Goal: Task Accomplishment & Management: Manage account settings

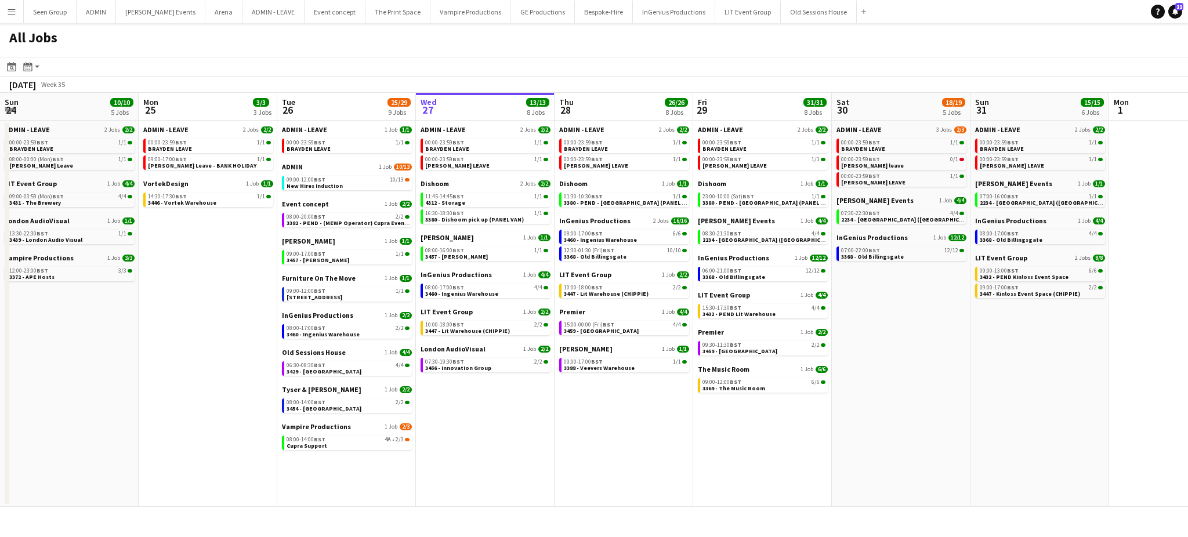
click at [12, 9] on app-icon "Menu" at bounding box center [11, 11] width 9 height 9
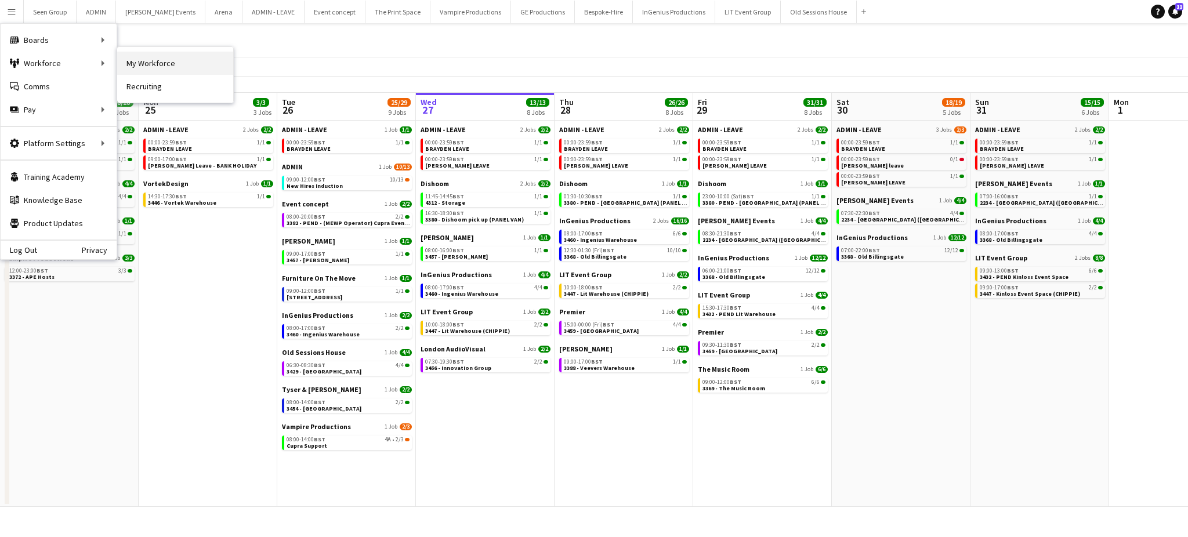
click at [132, 68] on link "My Workforce" at bounding box center [175, 63] width 116 height 23
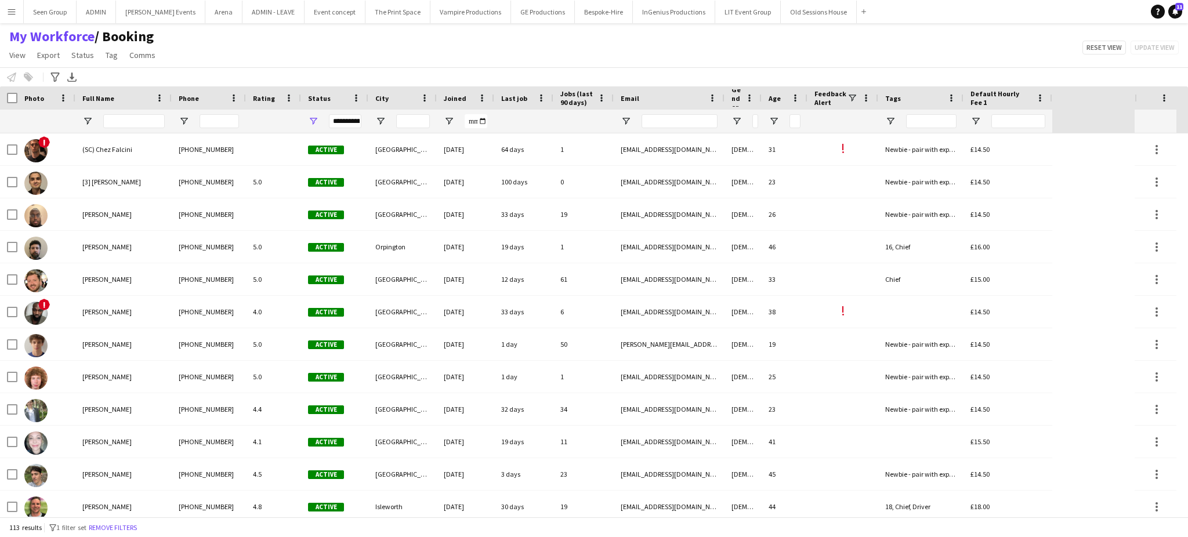
click at [455, 101] on span "Joined" at bounding box center [455, 98] width 23 height 9
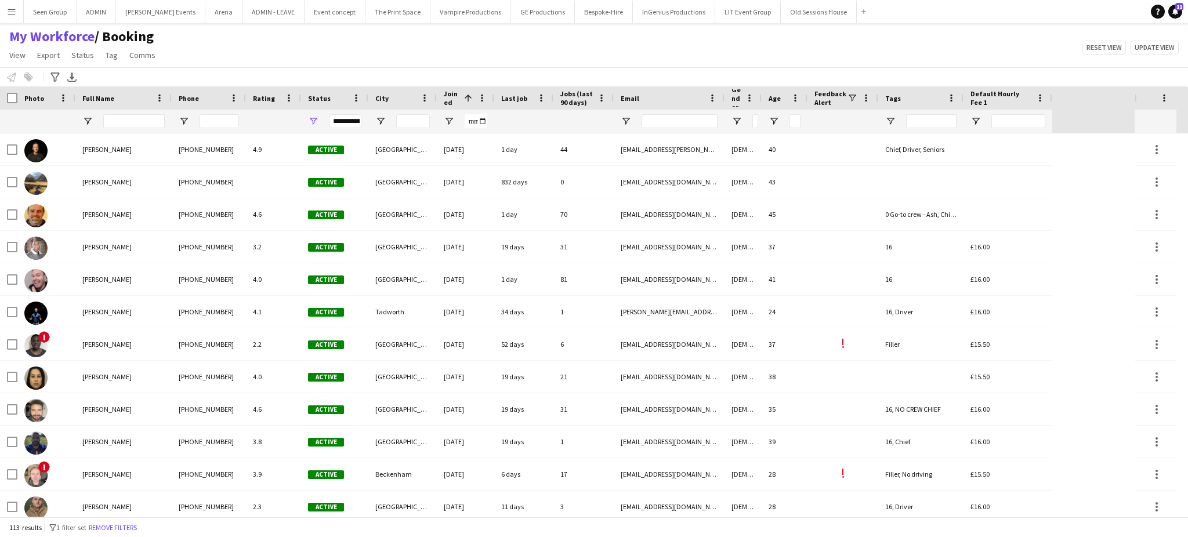
click at [455, 101] on span "Joined" at bounding box center [452, 97] width 16 height 17
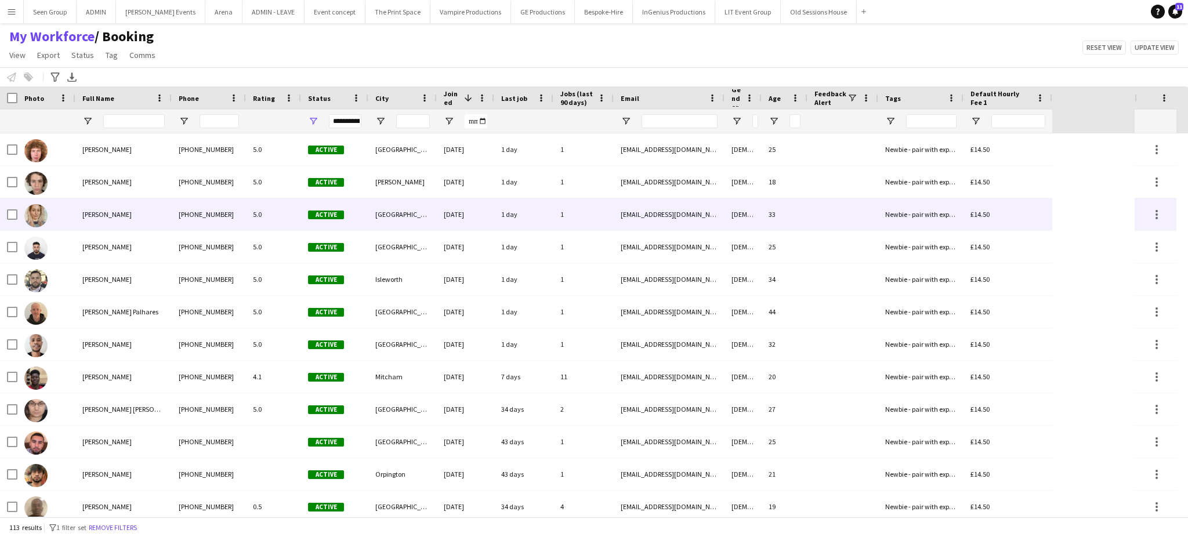
click at [641, 223] on div "[EMAIL_ADDRESS][DOMAIN_NAME]" at bounding box center [669, 214] width 111 height 32
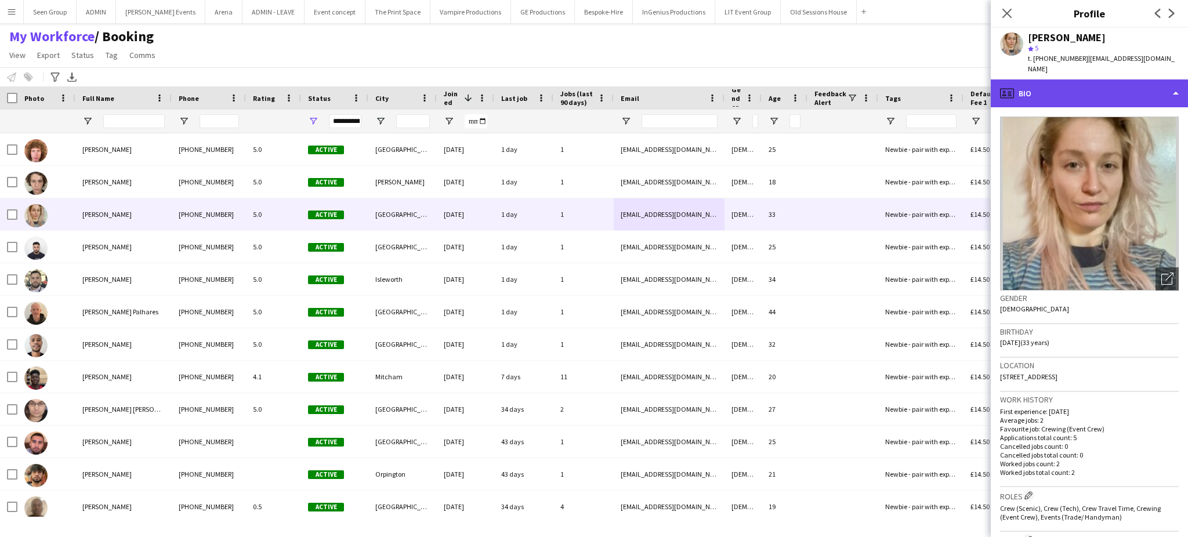
click at [1153, 79] on div "profile Bio" at bounding box center [1089, 93] width 197 height 28
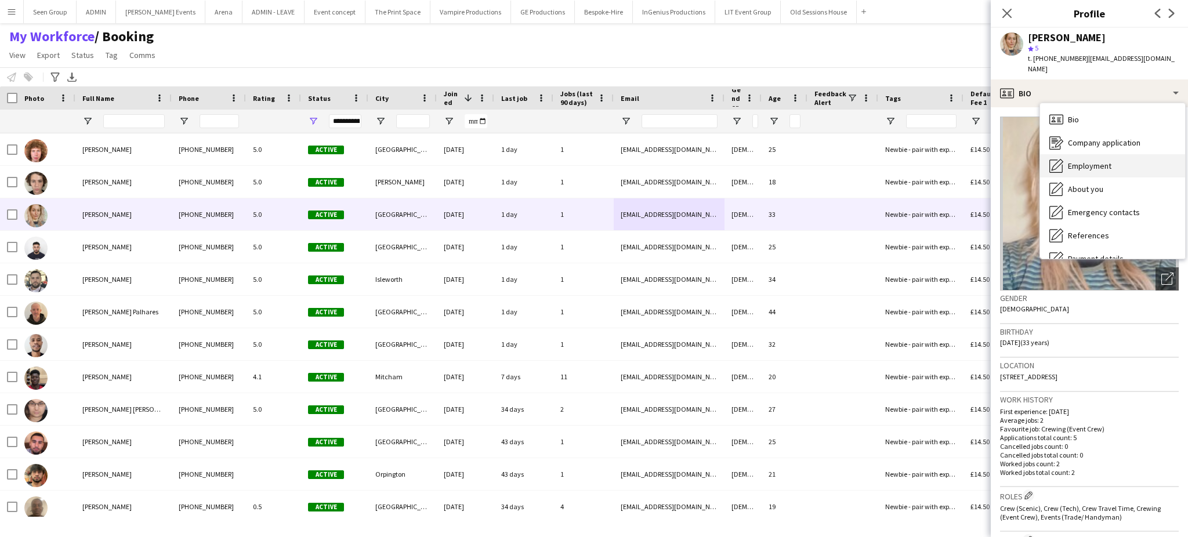
click at [1108, 161] on span "Employment" at bounding box center [1090, 166] width 44 height 10
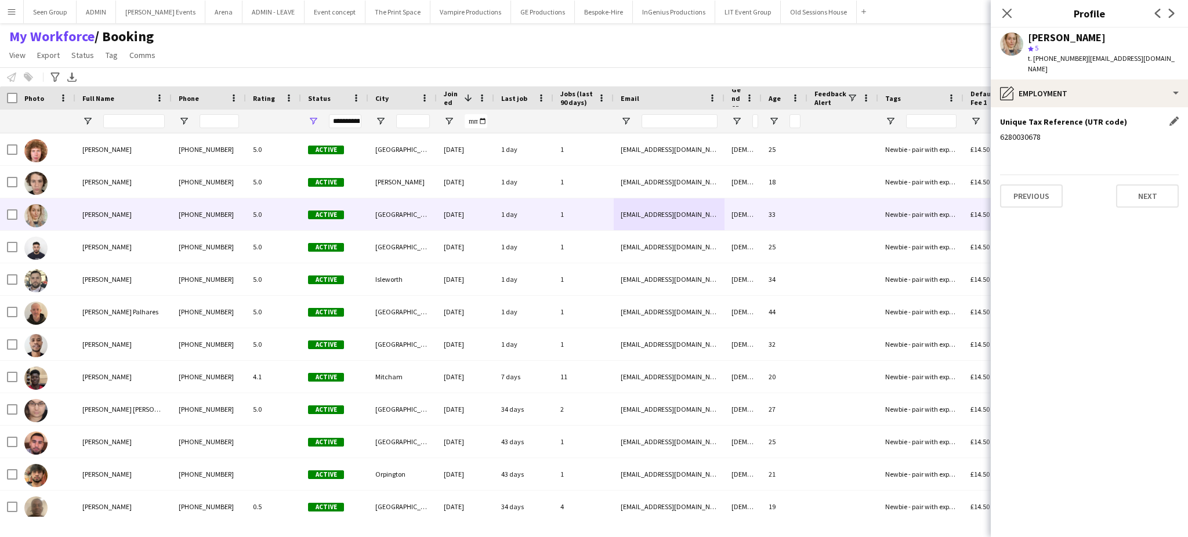
click at [1020, 132] on div "6280030678" at bounding box center [1089, 137] width 179 height 10
copy div "6280030678"
click at [1154, 92] on div "pencil4 Employment" at bounding box center [1089, 93] width 197 height 28
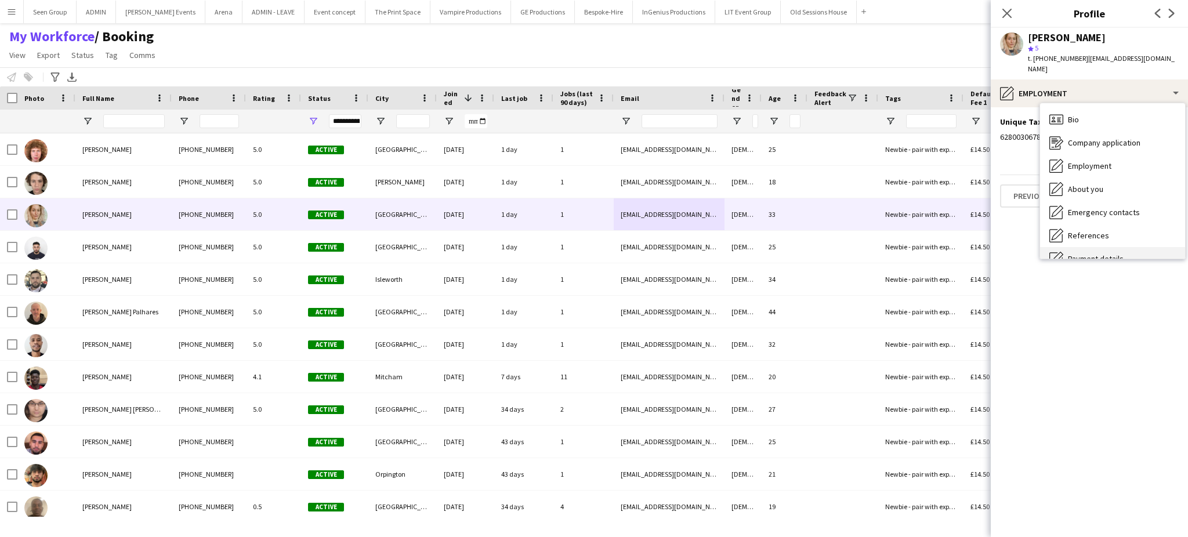
click at [1109, 247] on div "Payment details Payment details" at bounding box center [1112, 258] width 145 height 23
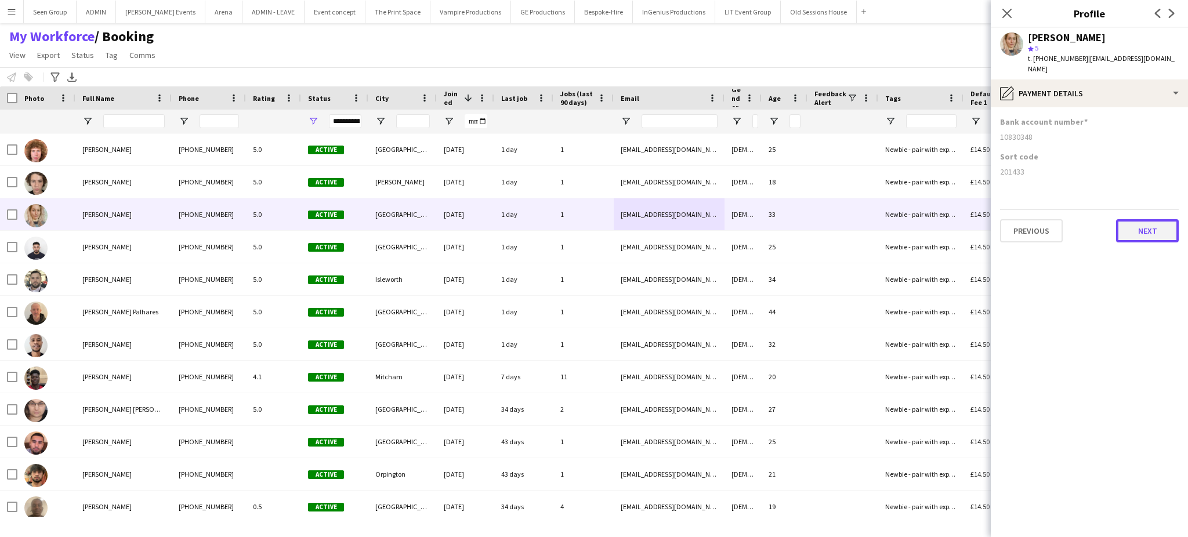
click at [1139, 219] on button "Next" at bounding box center [1147, 230] width 63 height 23
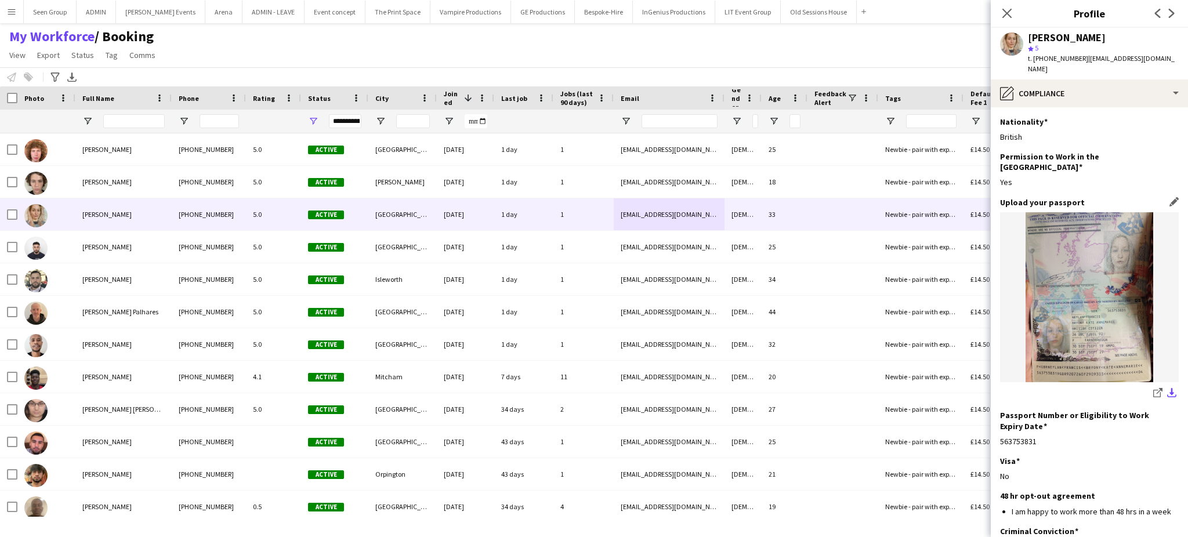
click at [1167, 388] on app-icon "download-bottom" at bounding box center [1171, 393] width 9 height 11
click at [1069, 37] on div "[PERSON_NAME]" at bounding box center [1067, 37] width 78 height 10
copy div "[PERSON_NAME]"
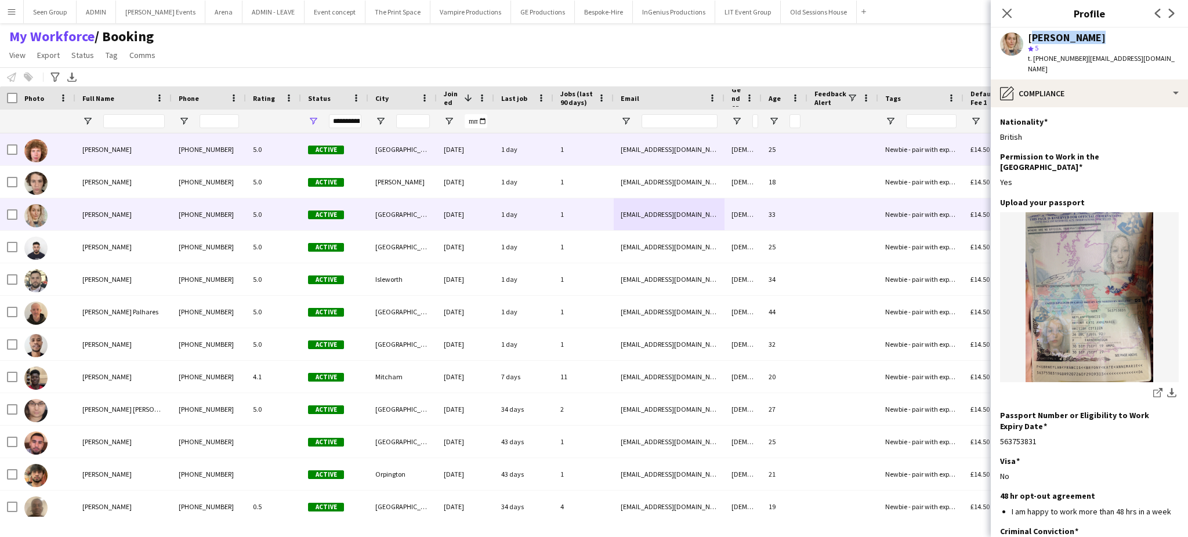
click at [141, 151] on div "[PERSON_NAME]" at bounding box center [123, 149] width 96 height 32
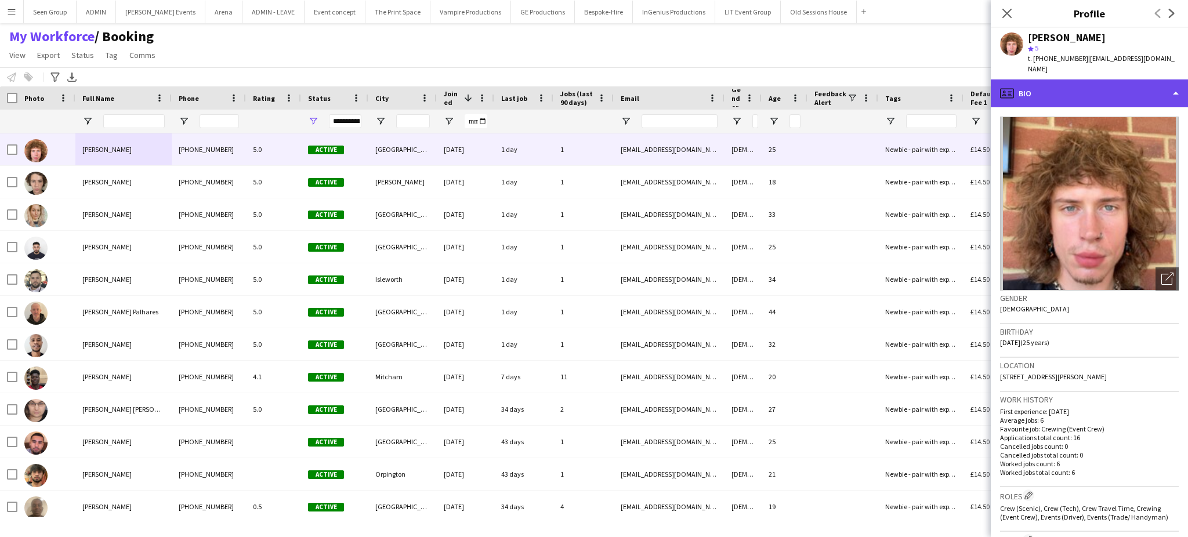
click at [1156, 79] on div "profile Bio" at bounding box center [1089, 93] width 197 height 28
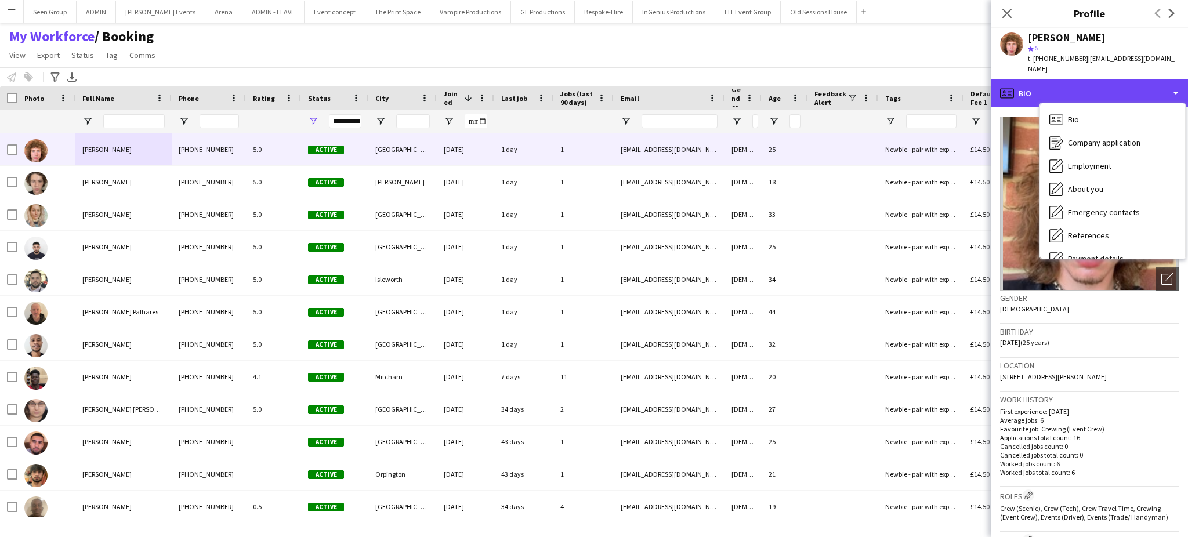
scroll to position [136, 0]
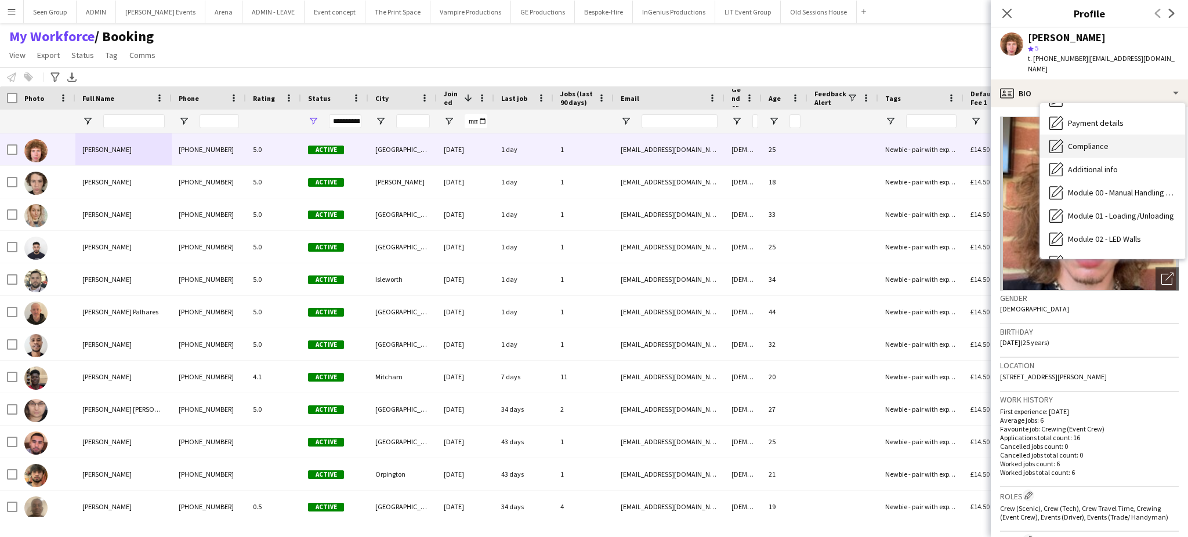
click at [1112, 135] on div "Compliance Compliance" at bounding box center [1112, 146] width 145 height 23
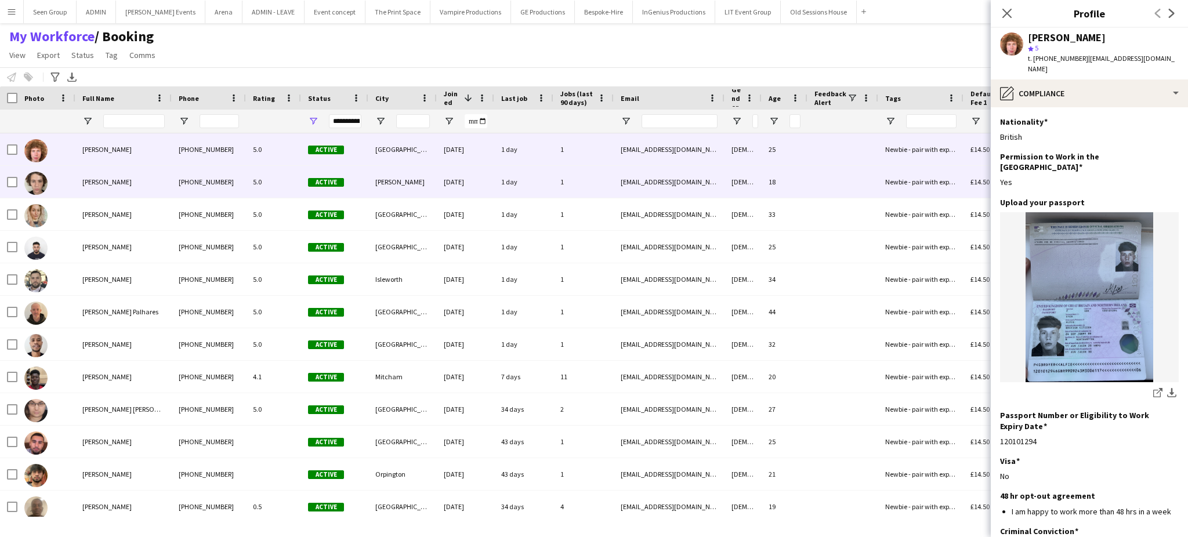
click at [139, 180] on div "[PERSON_NAME]" at bounding box center [123, 182] width 96 height 32
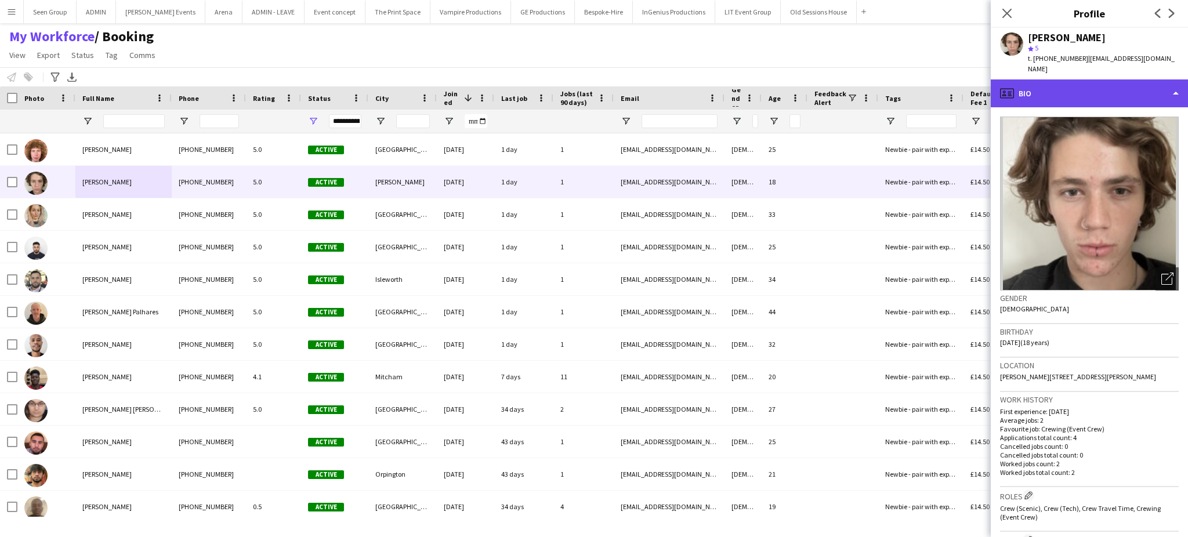
click at [1117, 79] on div "profile Bio" at bounding box center [1089, 93] width 197 height 28
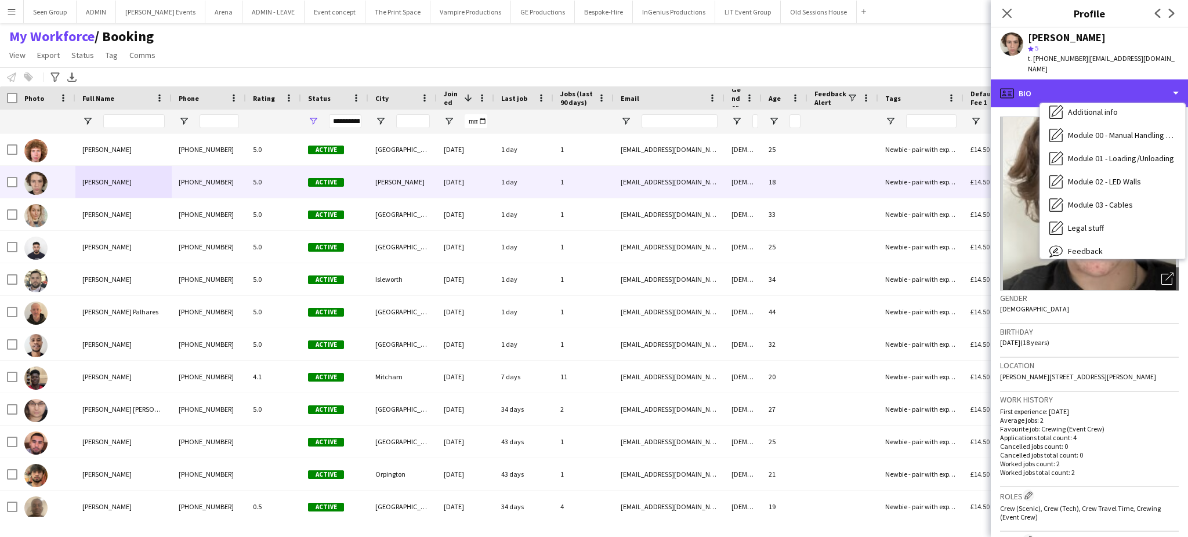
scroll to position [162, 0]
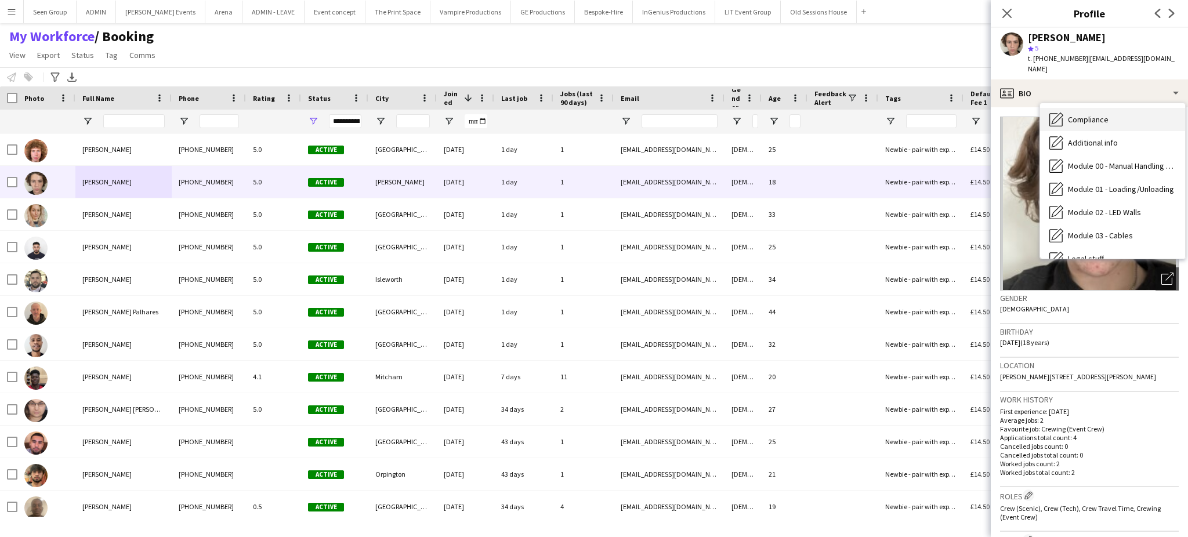
click at [1149, 108] on div "Compliance Compliance" at bounding box center [1112, 119] width 145 height 23
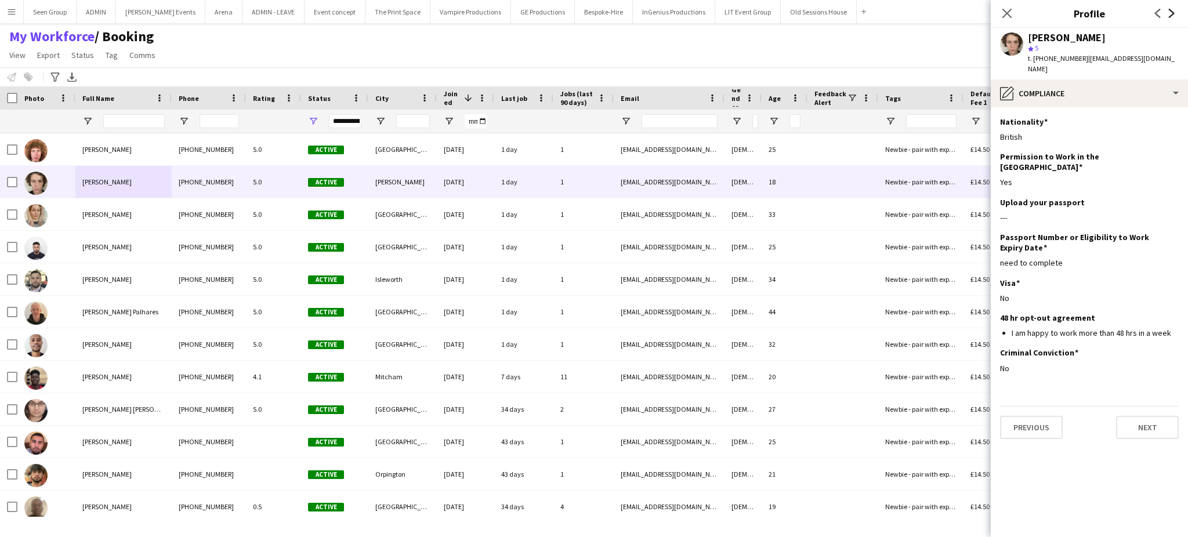
click at [1172, 10] on icon "Next" at bounding box center [1171, 13] width 9 height 9
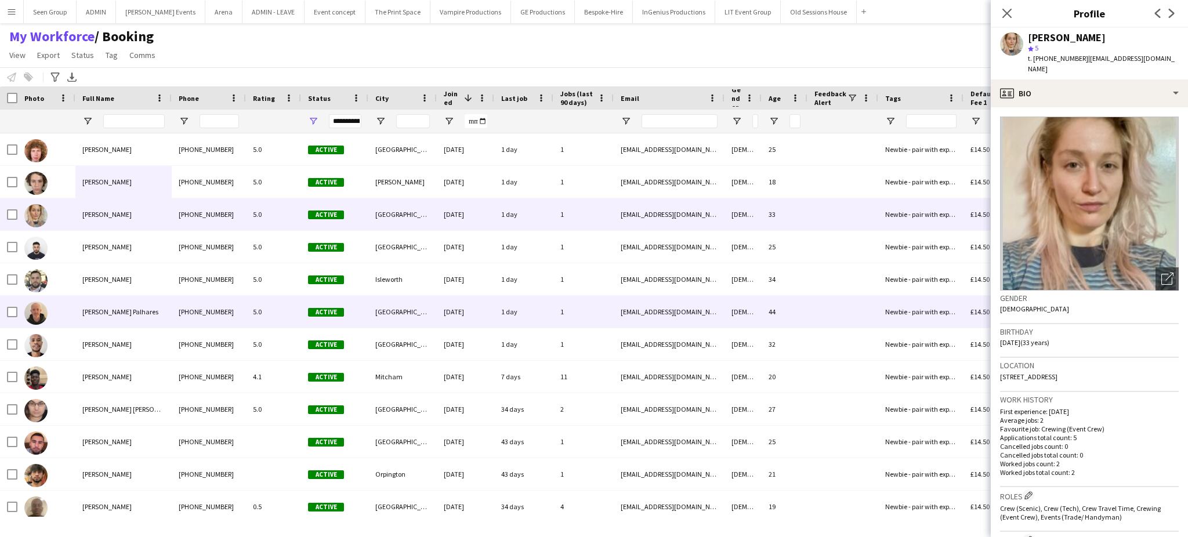
click at [255, 314] on div "5.0" at bounding box center [273, 312] width 55 height 32
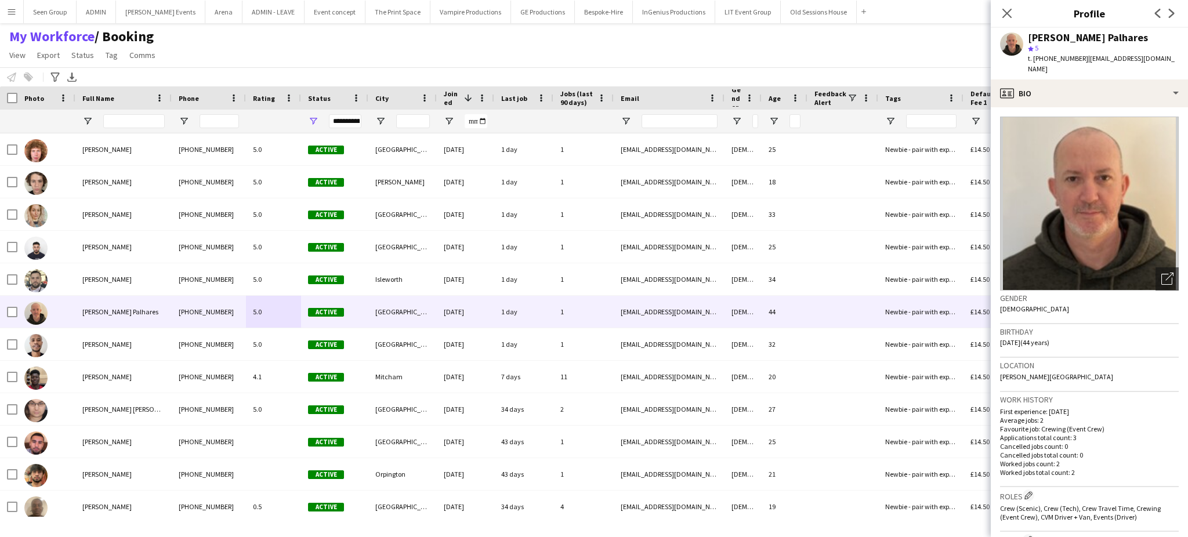
drag, startPoint x: 1117, startPoint y: 365, endPoint x: 1095, endPoint y: 364, distance: 21.5
click at [1095, 372] on span "[PERSON_NAME][GEOGRAPHIC_DATA]" at bounding box center [1056, 376] width 113 height 9
copy span "E17 6GR"
click at [1113, 38] on div "[PERSON_NAME] Palhares" at bounding box center [1088, 37] width 120 height 10
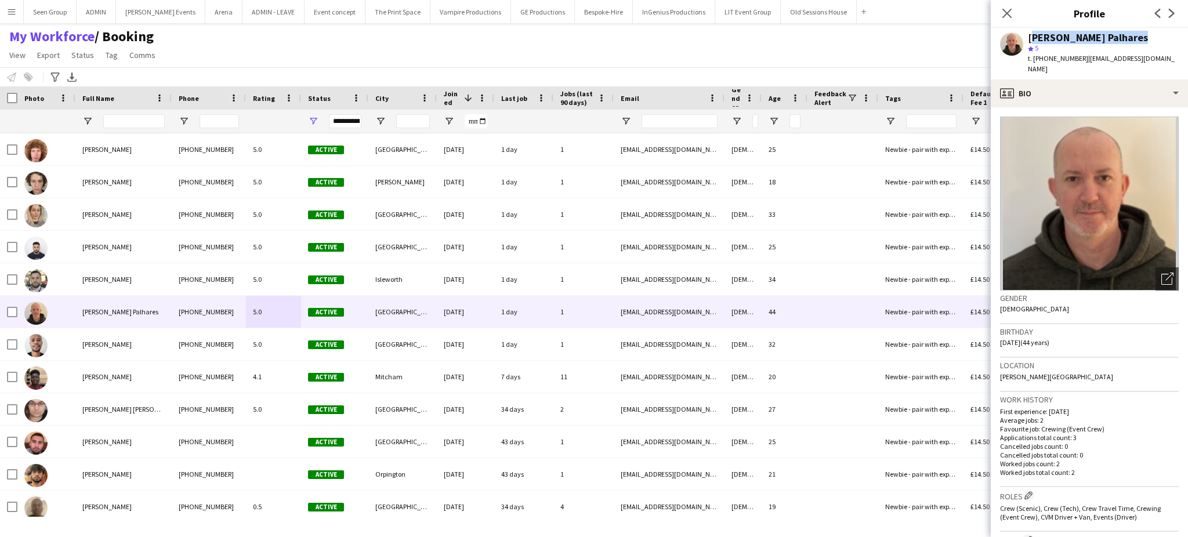
click at [1113, 38] on div "[PERSON_NAME] Palhares" at bounding box center [1088, 37] width 120 height 10
copy div "[PERSON_NAME] Palhares"
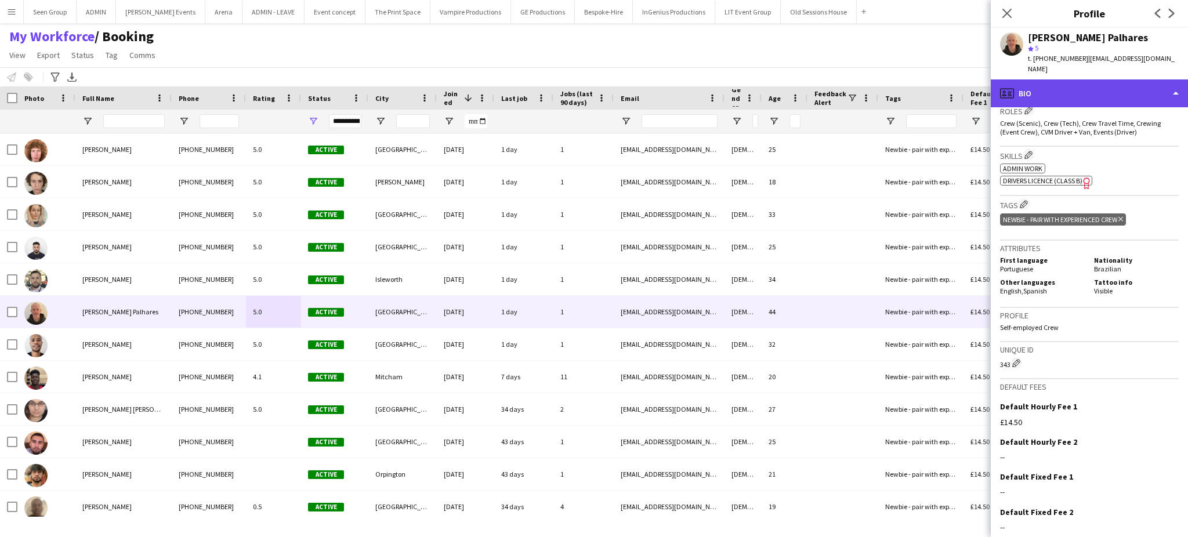
click at [1154, 81] on div "profile Bio" at bounding box center [1089, 93] width 197 height 28
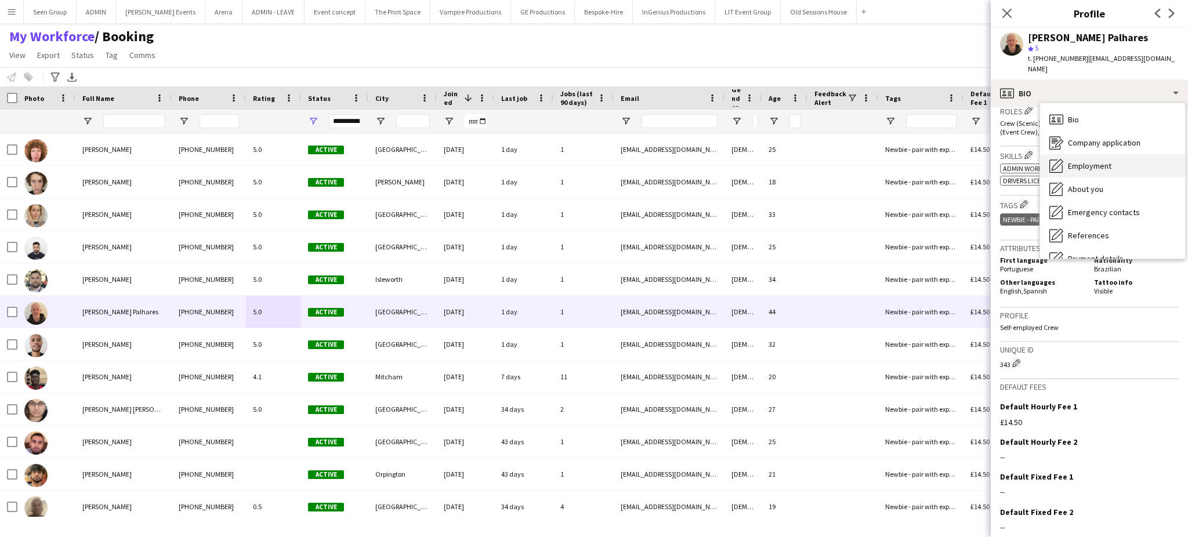
click at [1101, 161] on span "Employment" at bounding box center [1090, 166] width 44 height 10
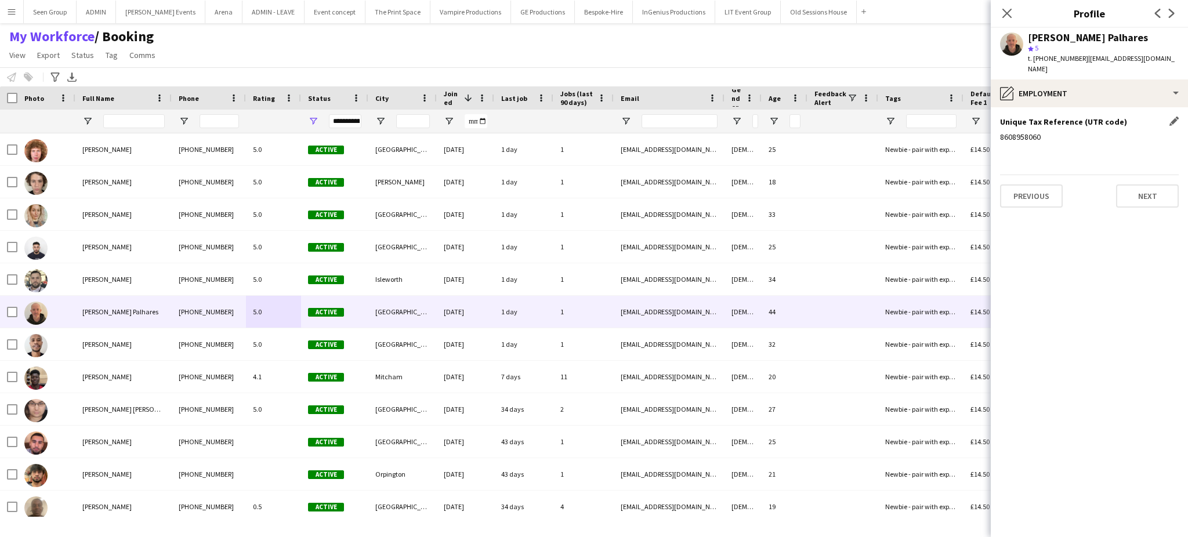
click at [1026, 132] on div "8608958060" at bounding box center [1089, 137] width 179 height 10
copy div "8608958060"
click at [1164, 185] on button "Next" at bounding box center [1147, 195] width 63 height 23
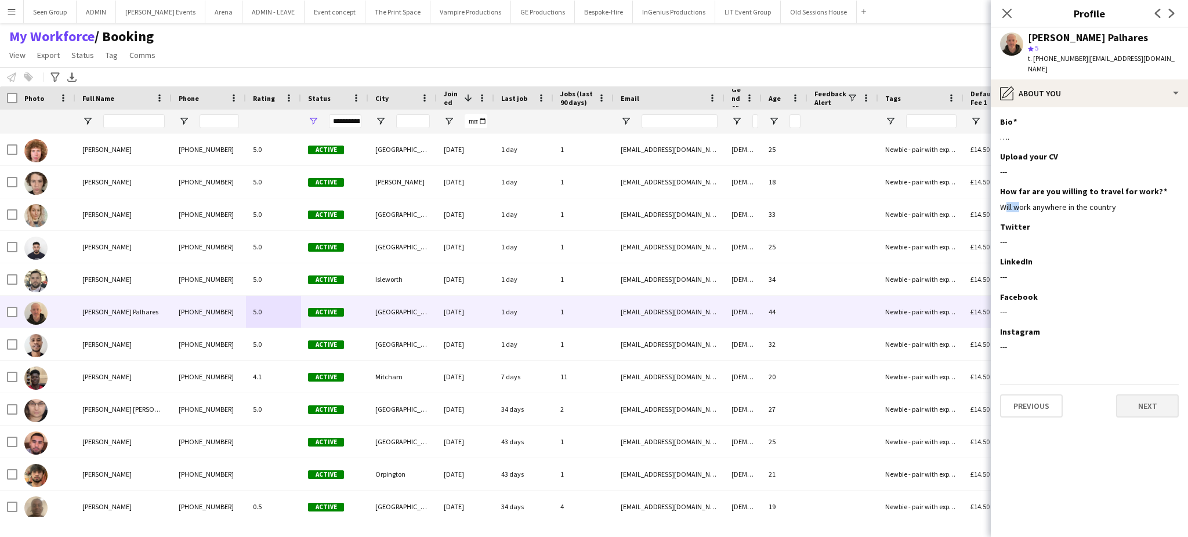
click at [1164, 186] on div "How far are you willing to travel for work? Edit this field" at bounding box center [1089, 191] width 179 height 10
click at [1051, 202] on div "Will work anywhere in the country" at bounding box center [1089, 207] width 179 height 10
copy div "Will work anywhere in the country"
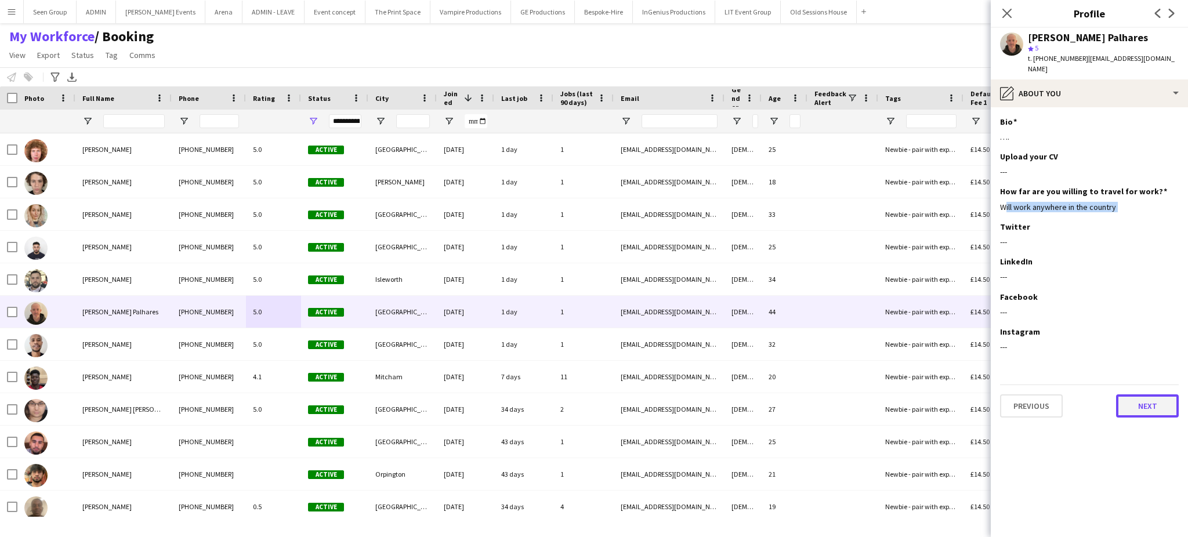
click at [1146, 396] on button "Next" at bounding box center [1147, 405] width 63 height 23
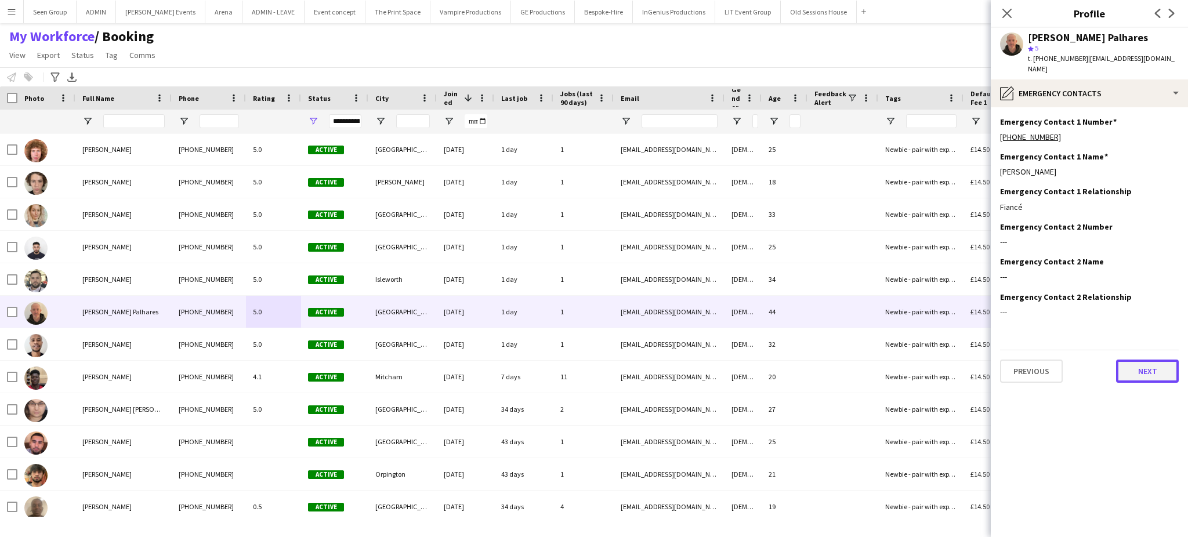
click at [1147, 360] on button "Next" at bounding box center [1147, 371] width 63 height 23
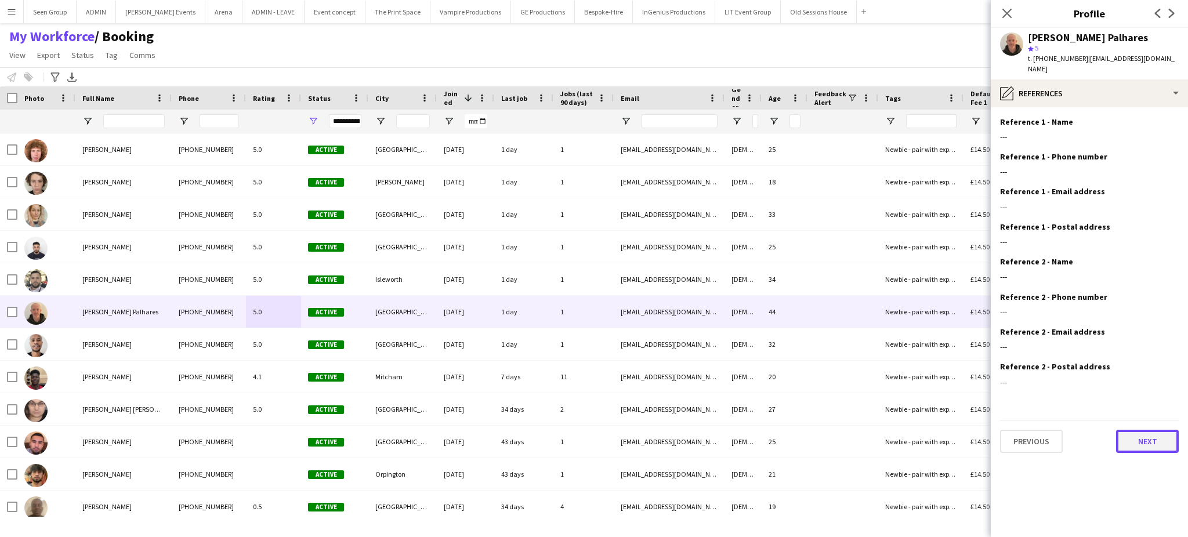
click at [1145, 435] on button "Next" at bounding box center [1147, 441] width 63 height 23
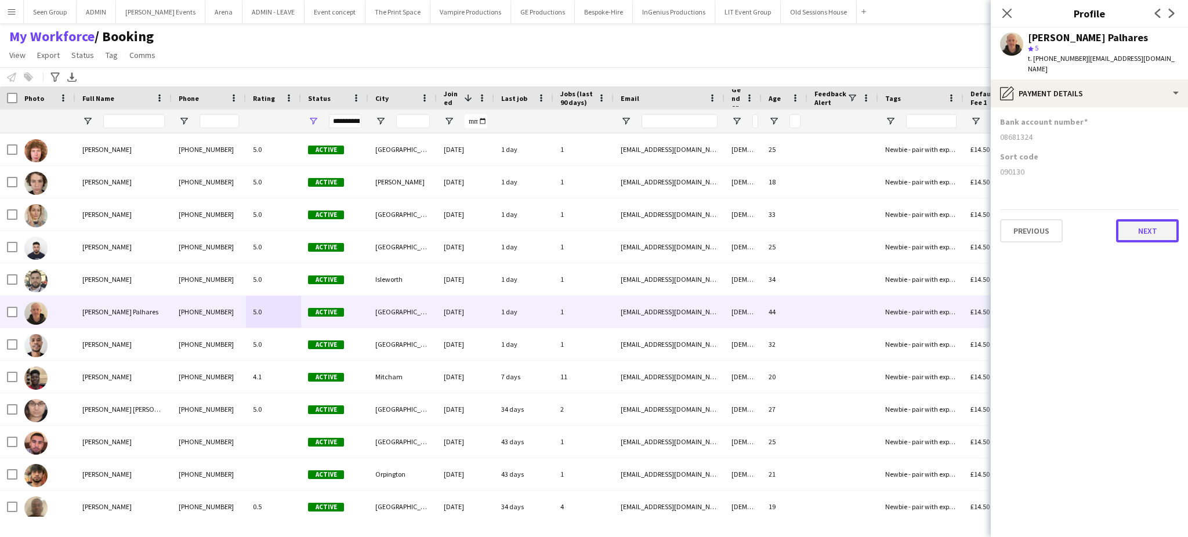
click at [1143, 219] on button "Next" at bounding box center [1147, 230] width 63 height 23
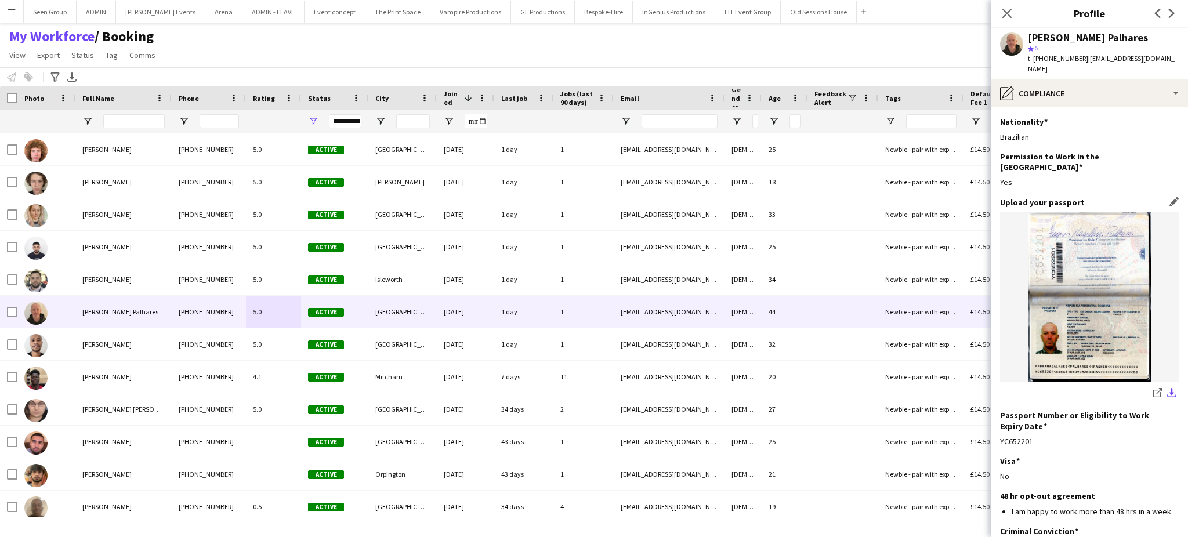
click at [1167, 388] on app-icon "download-bottom" at bounding box center [1171, 393] width 9 height 11
click at [1159, 79] on div "pencil4 Compliance" at bounding box center [1089, 93] width 197 height 28
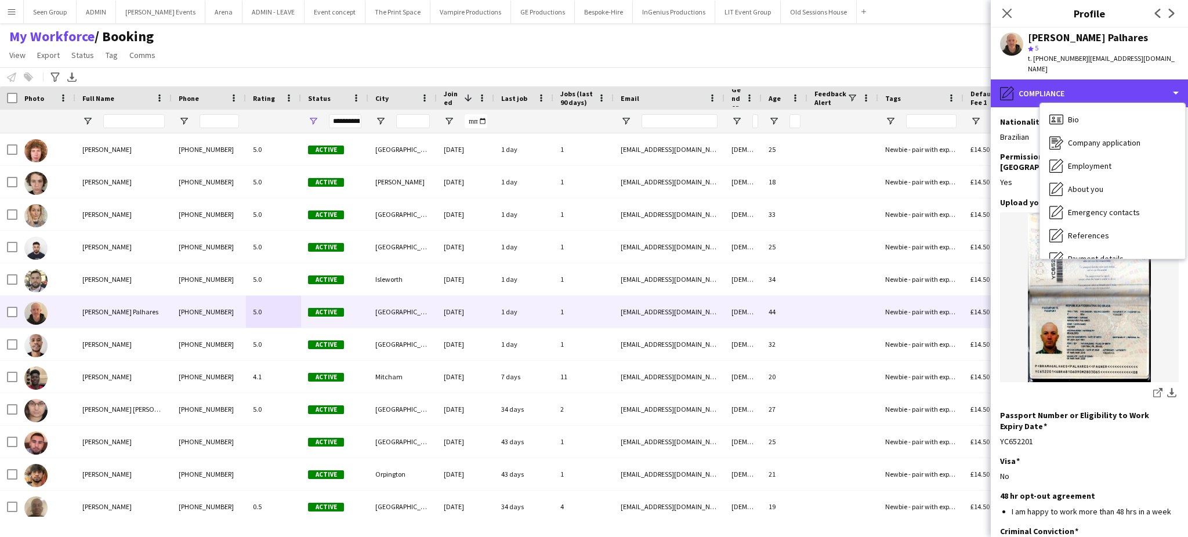
scroll to position [77, 0]
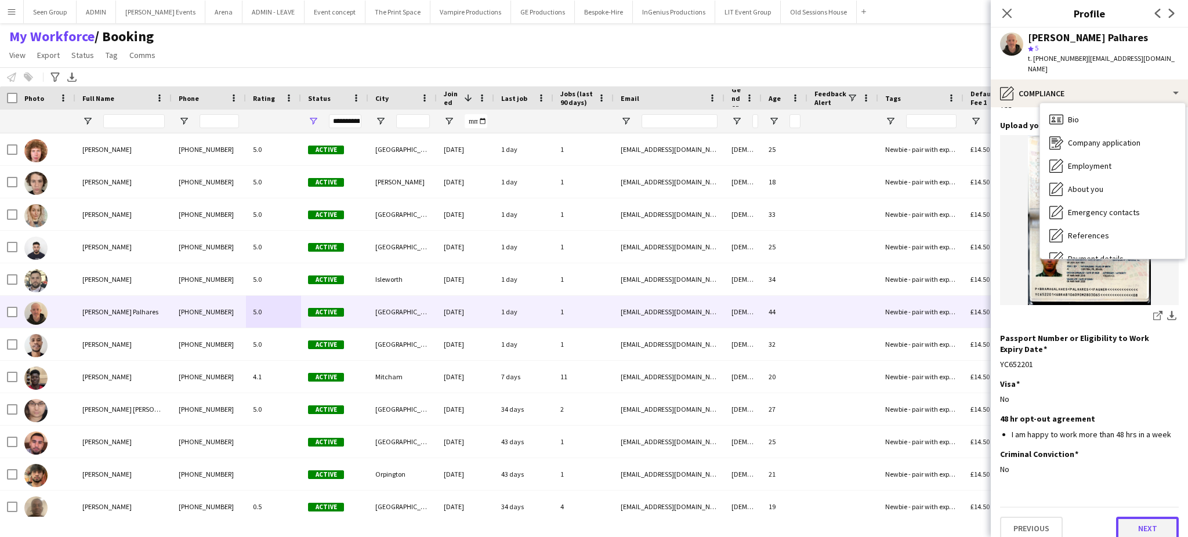
click at [1135, 517] on button "Next" at bounding box center [1147, 528] width 63 height 23
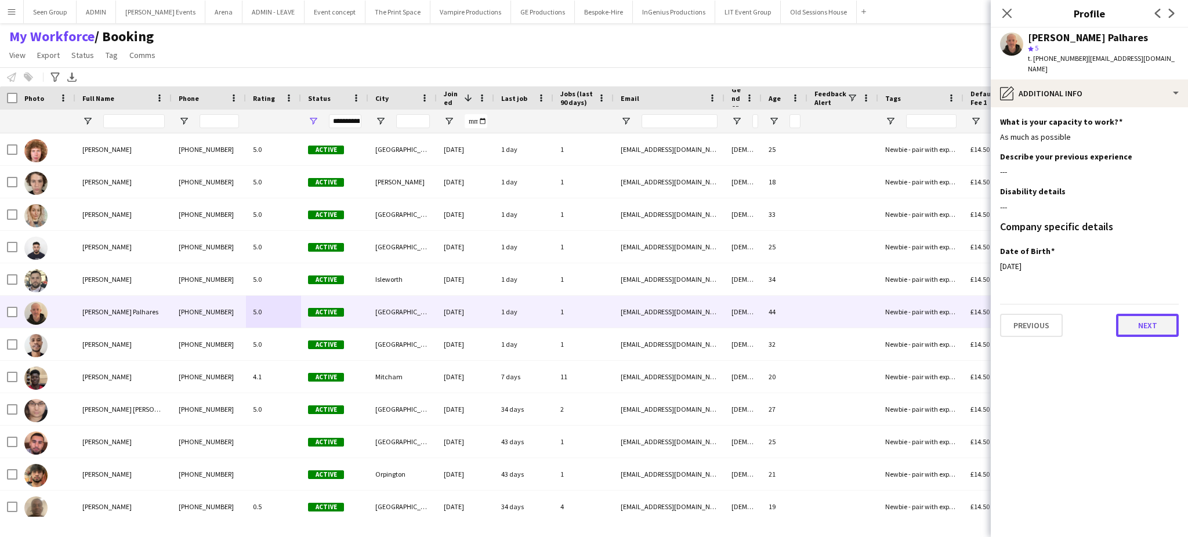
click at [1153, 314] on button "Next" at bounding box center [1147, 325] width 63 height 23
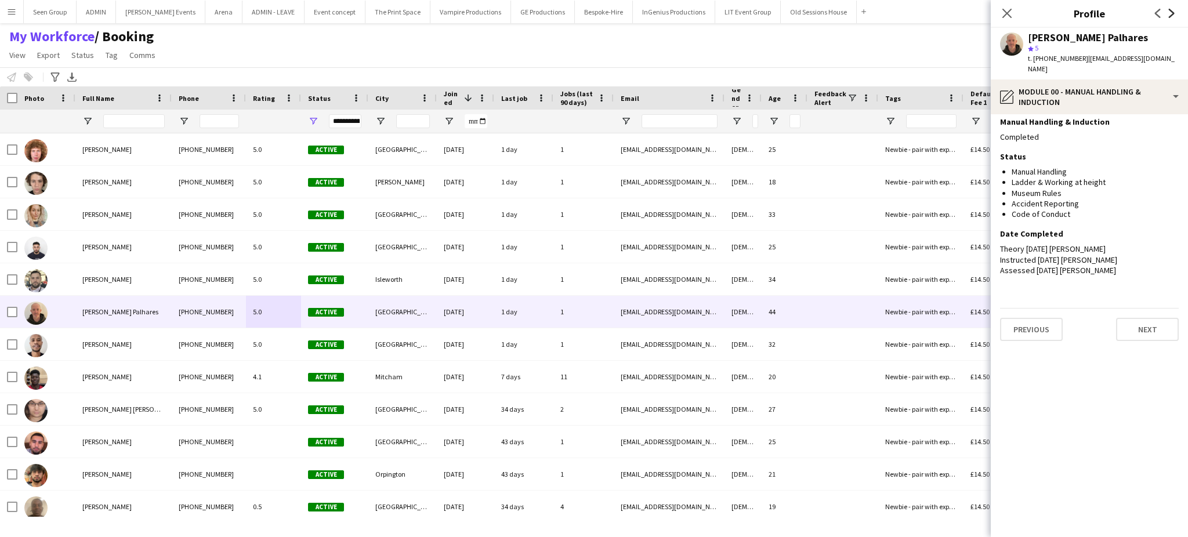
click at [1170, 16] on icon at bounding box center [1172, 13] width 6 height 9
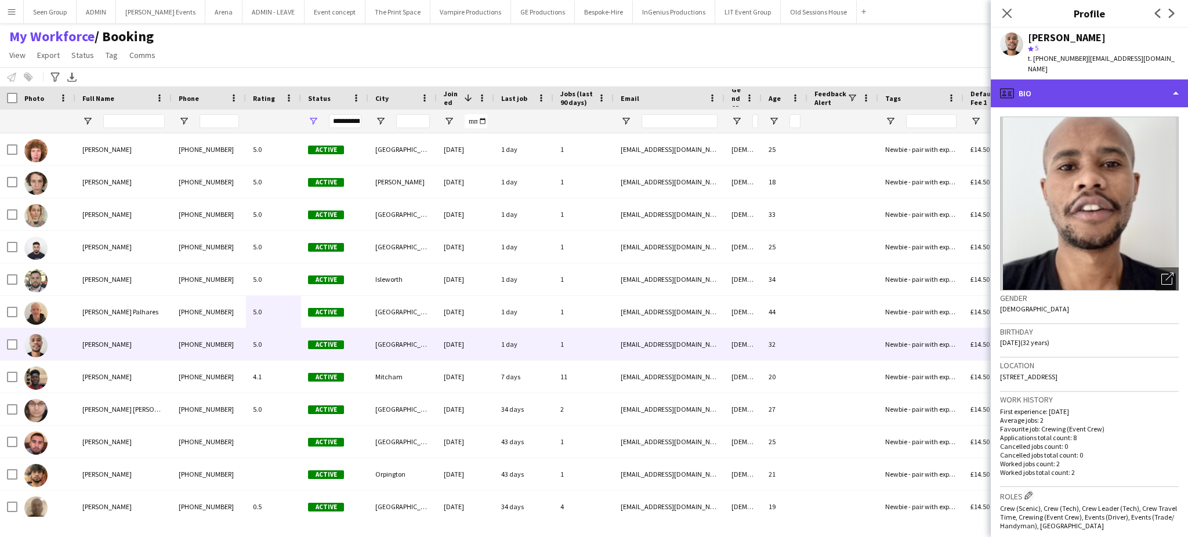
click at [1157, 83] on div "profile Bio" at bounding box center [1089, 93] width 197 height 28
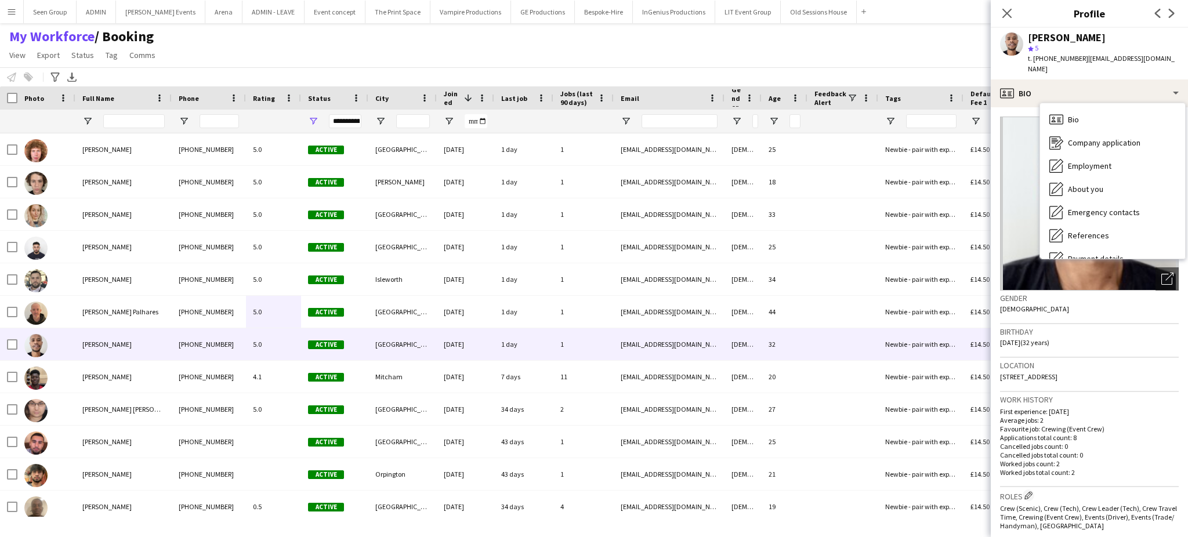
drag, startPoint x: 1057, startPoint y: 362, endPoint x: 1074, endPoint y: 363, distance: 17.4
click at [1058, 372] on span "[STREET_ADDRESS]" at bounding box center [1028, 376] width 57 height 9
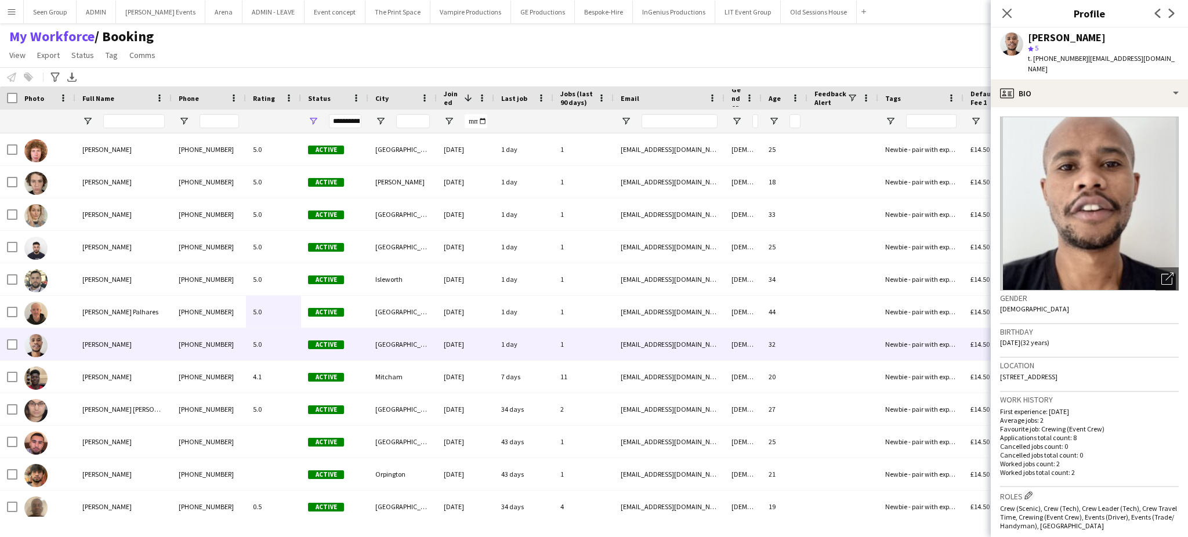
drag, startPoint x: 1056, startPoint y: 365, endPoint x: 1081, endPoint y: 365, distance: 25.0
click at [1058, 372] on span "[STREET_ADDRESS]" at bounding box center [1028, 376] width 57 height 9
copy span "SE11 4SB"
click at [1172, 79] on div "profile Bio" at bounding box center [1089, 93] width 197 height 28
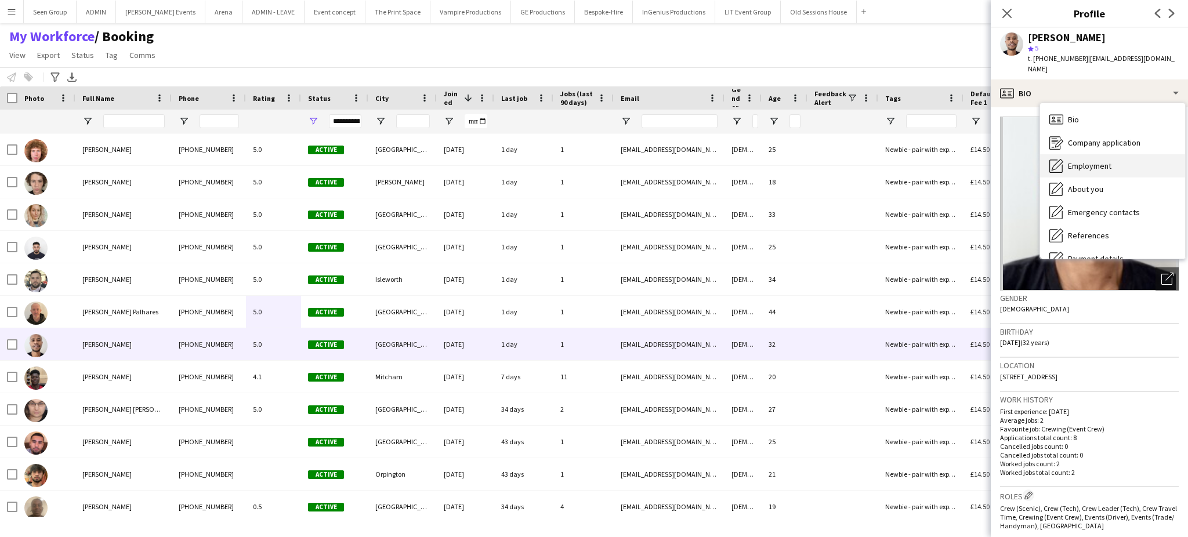
click at [1121, 154] on div "Employment Employment" at bounding box center [1112, 165] width 145 height 23
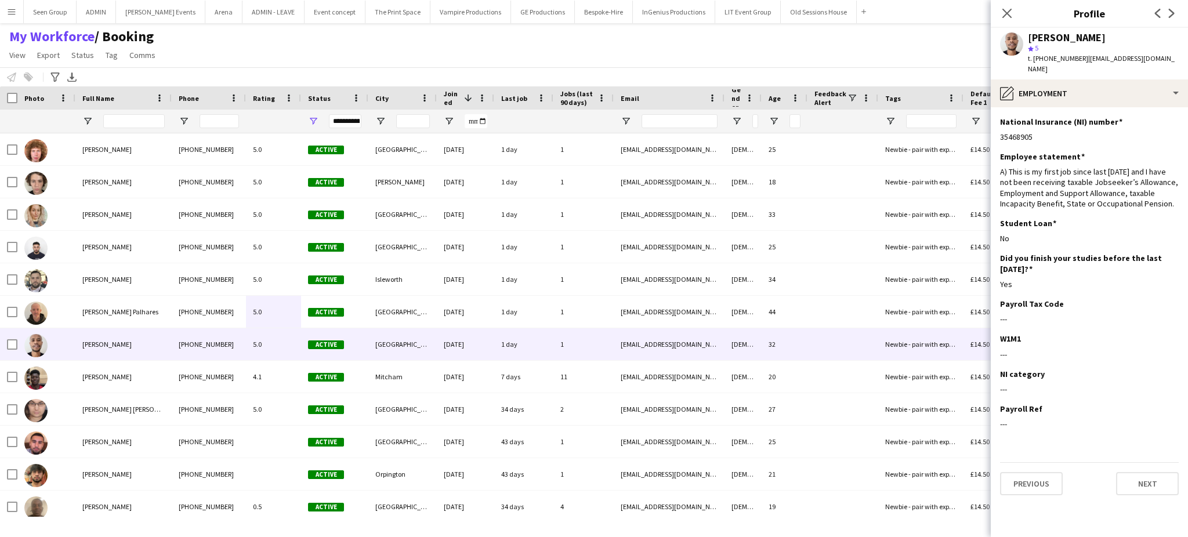
click at [1173, 107] on app-section-data-types "National Insurance (NI) number Edit this field 35468905 Employee statement Edit…" at bounding box center [1089, 322] width 197 height 430
click at [1175, 117] on app-icon "Edit this field" at bounding box center [1174, 121] width 9 height 9
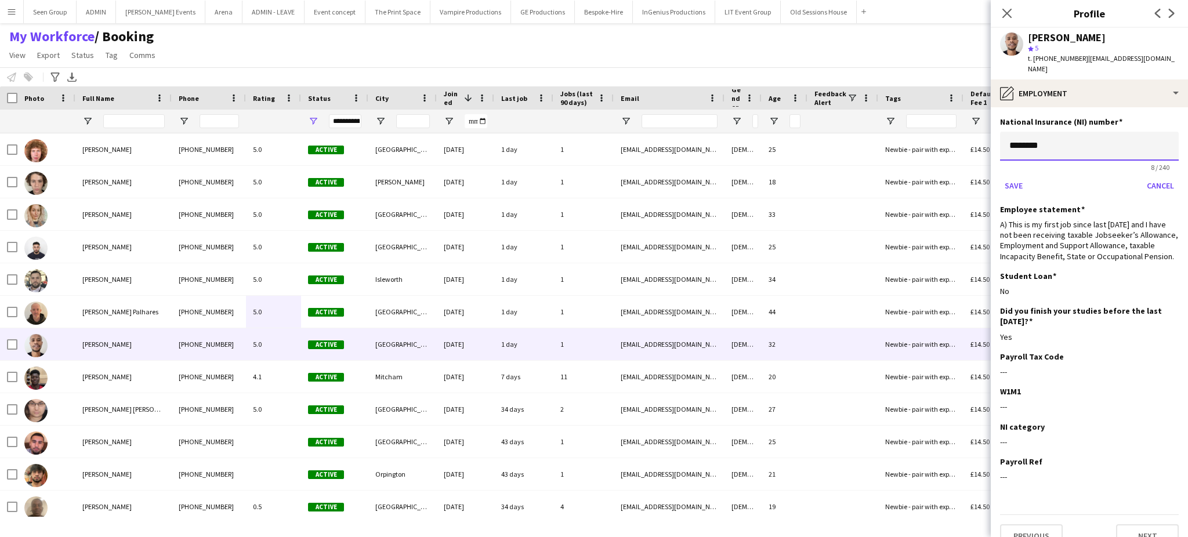
click at [1115, 135] on input "********" at bounding box center [1089, 146] width 179 height 29
type input "**********"
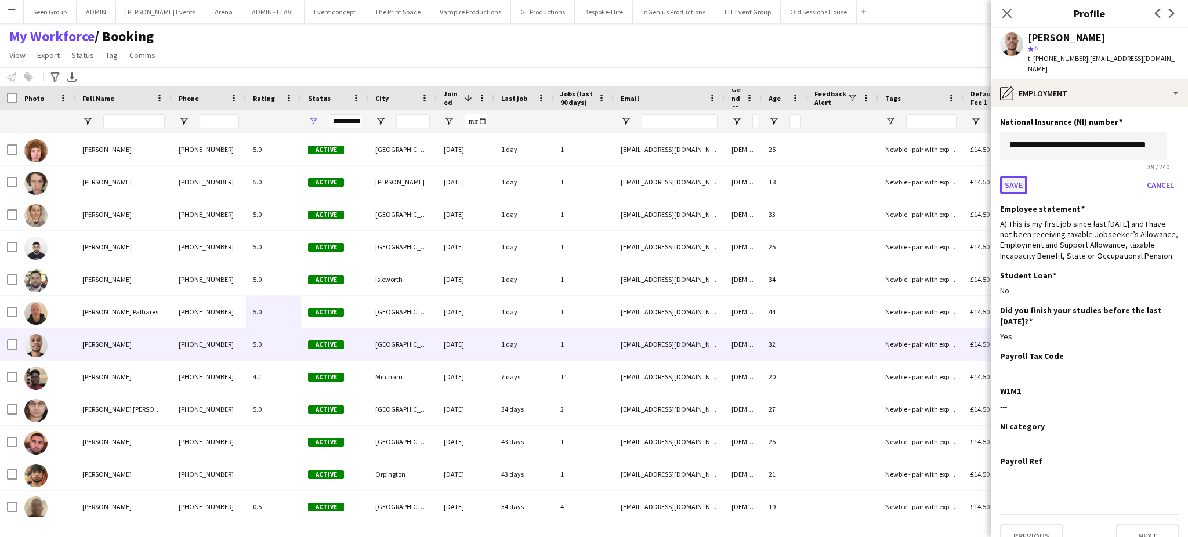
scroll to position [0, 0]
click at [1016, 176] on button "Save" at bounding box center [1013, 185] width 27 height 19
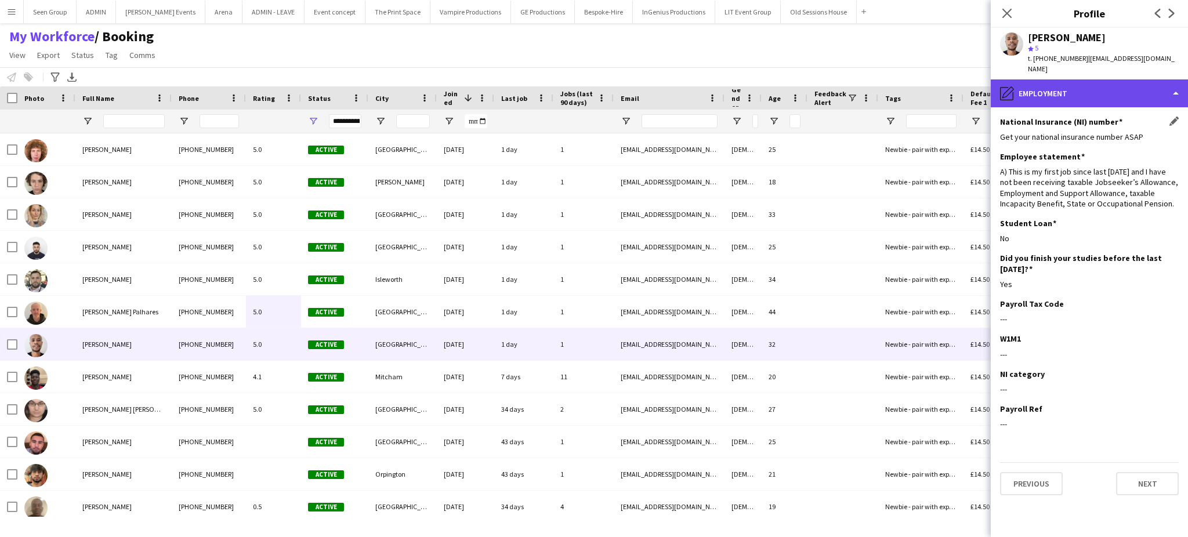
click at [1154, 85] on div "pencil4 Employment" at bounding box center [1089, 93] width 197 height 28
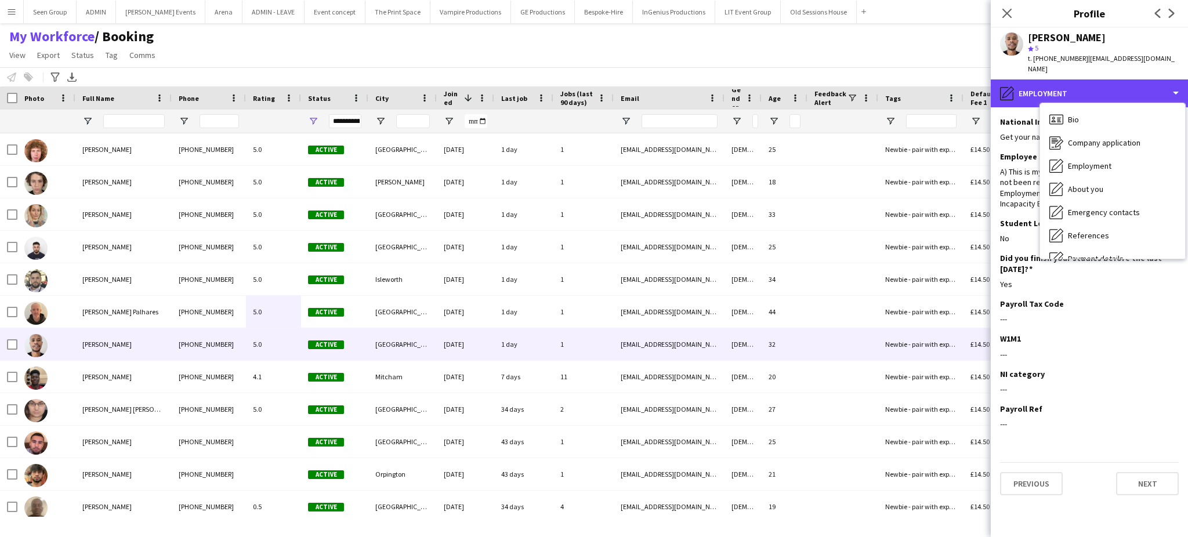
scroll to position [136, 0]
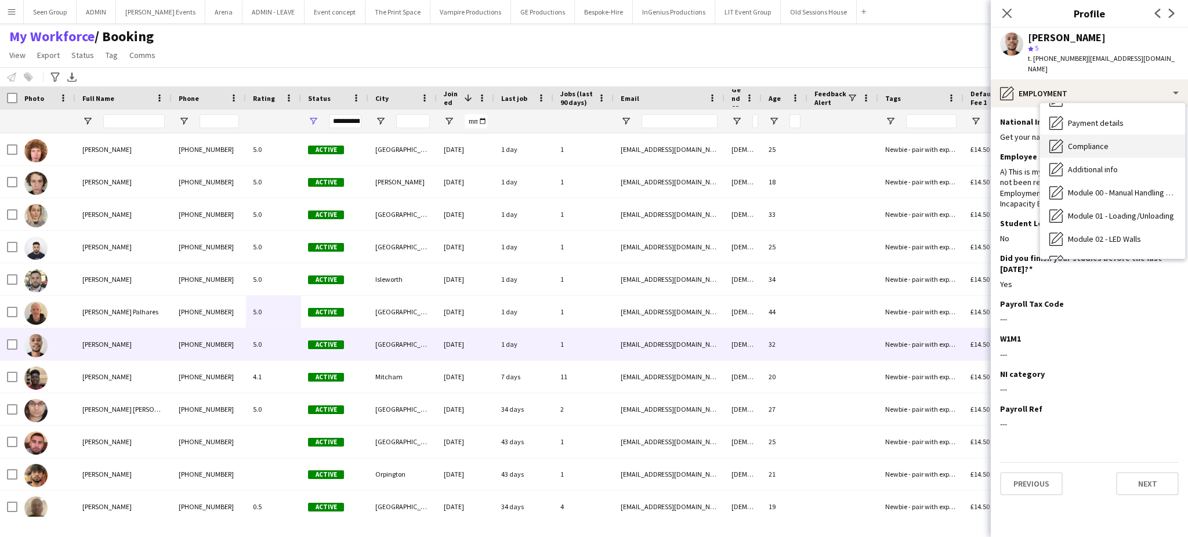
click at [1114, 135] on div "Compliance Compliance" at bounding box center [1112, 146] width 145 height 23
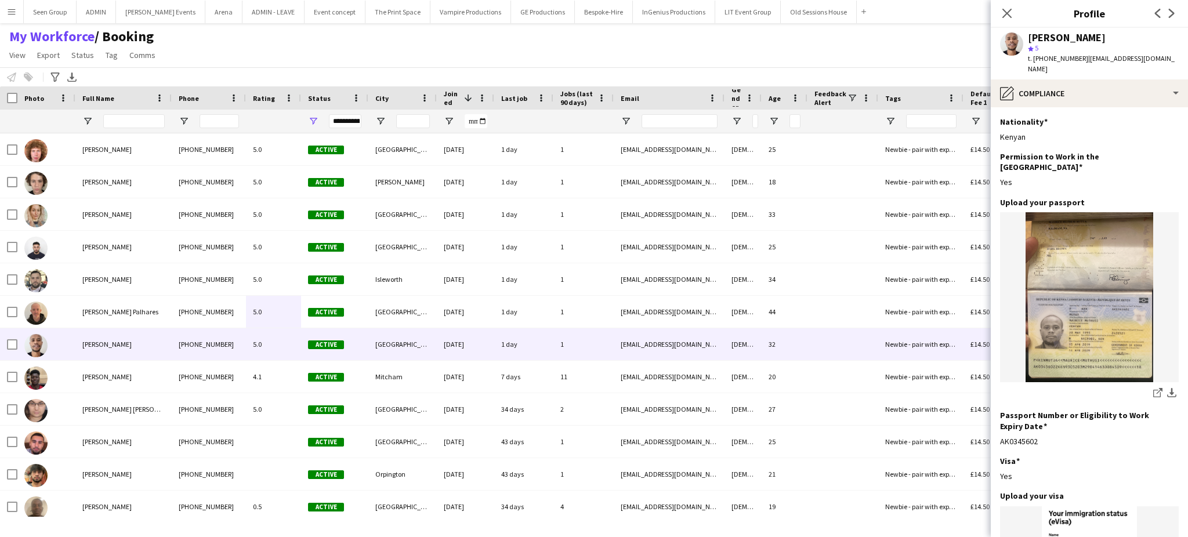
click at [1052, 36] on div "[PERSON_NAME]" at bounding box center [1067, 37] width 78 height 10
copy div "[PERSON_NAME]"
click at [1167, 388] on app-icon "download-bottom" at bounding box center [1171, 393] width 9 height 11
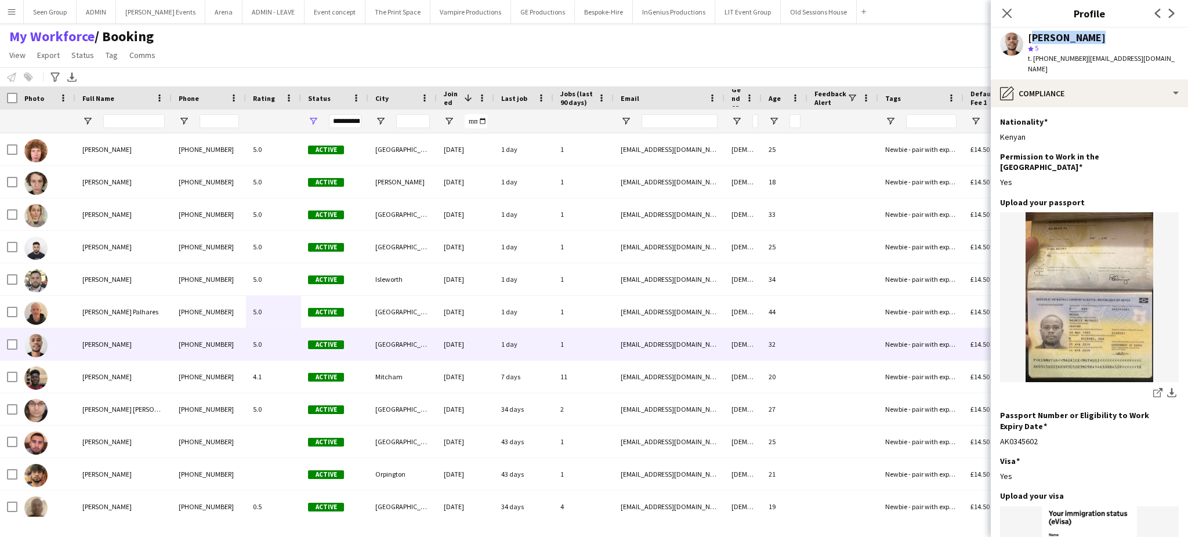
scroll to position [314, 0]
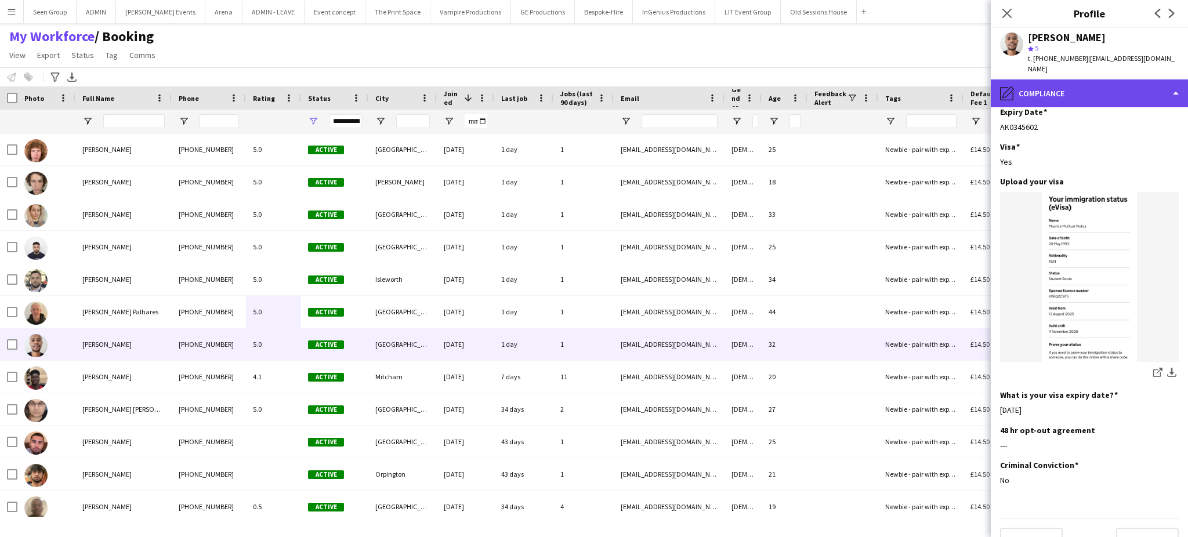
click at [1131, 79] on div "pencil4 Compliance" at bounding box center [1089, 93] width 197 height 28
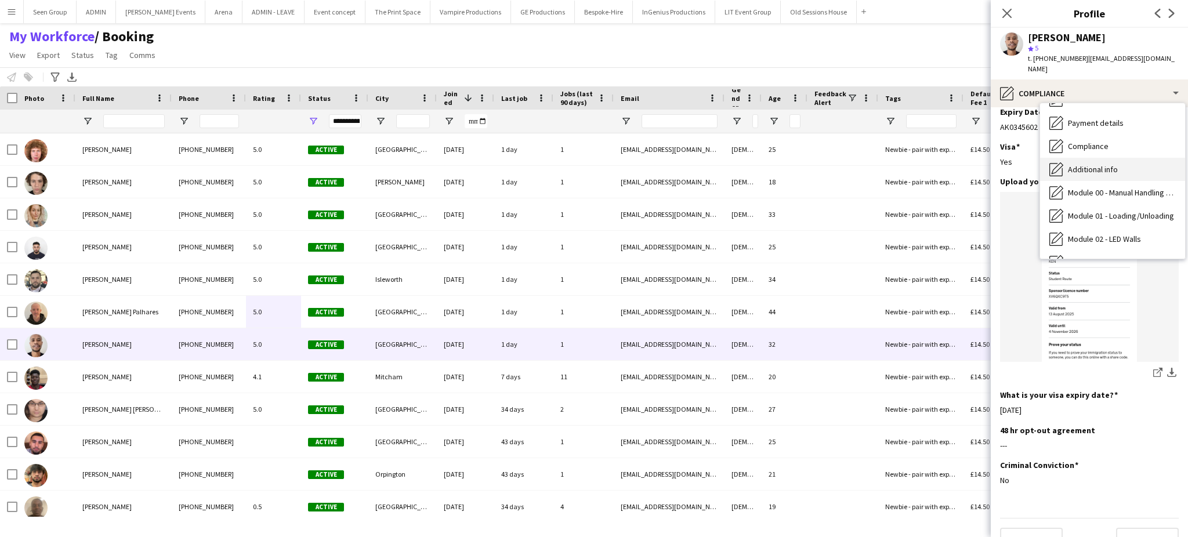
click at [1127, 158] on div "Additional info Additional info" at bounding box center [1112, 169] width 145 height 23
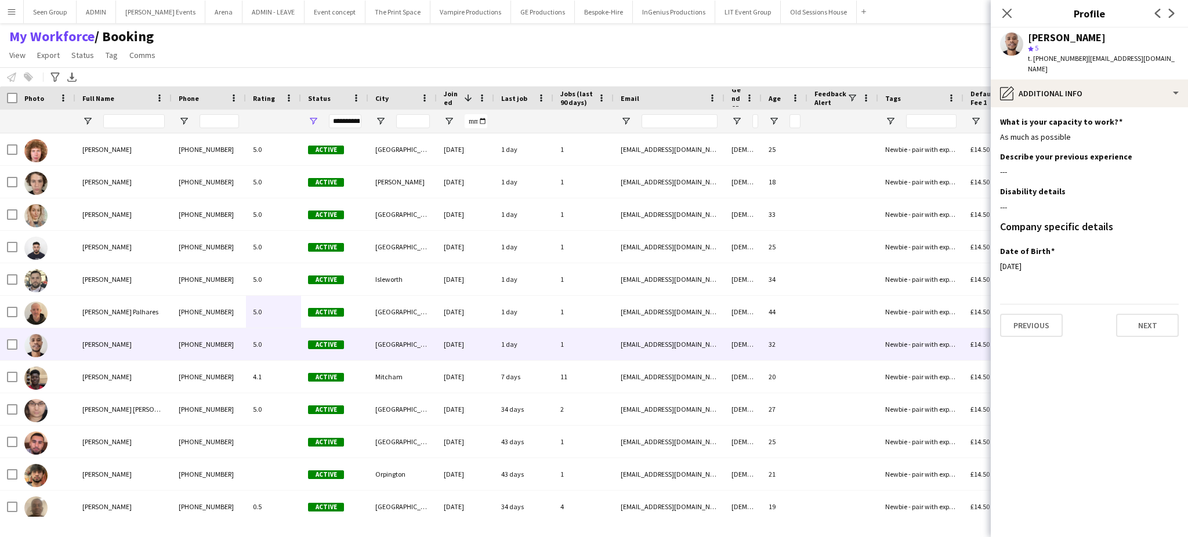
scroll to position [0, 0]
click at [1033, 314] on button "Previous" at bounding box center [1031, 325] width 63 height 23
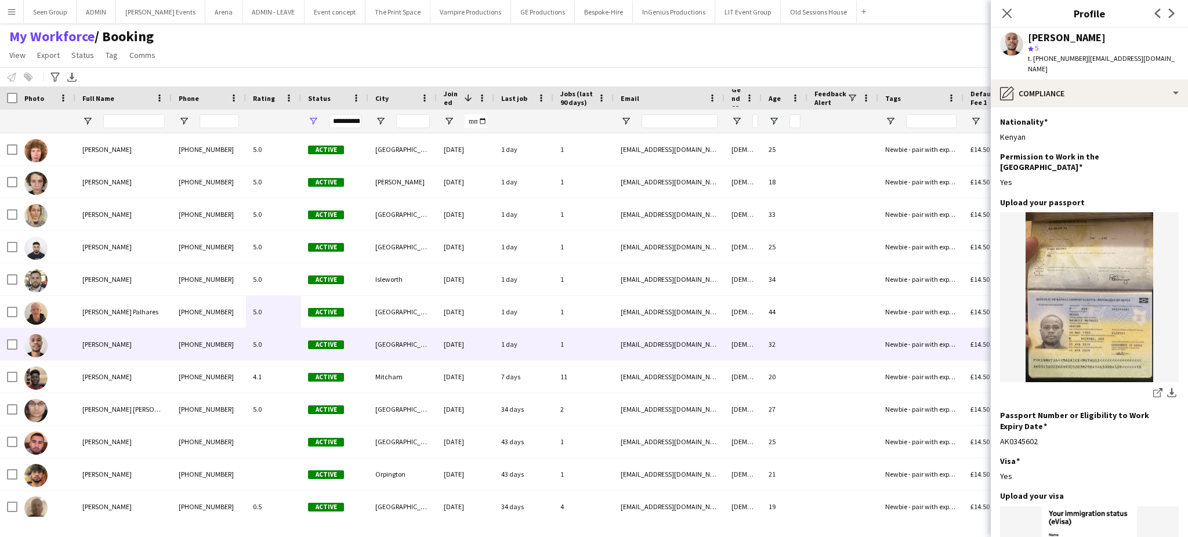
scroll to position [314, 0]
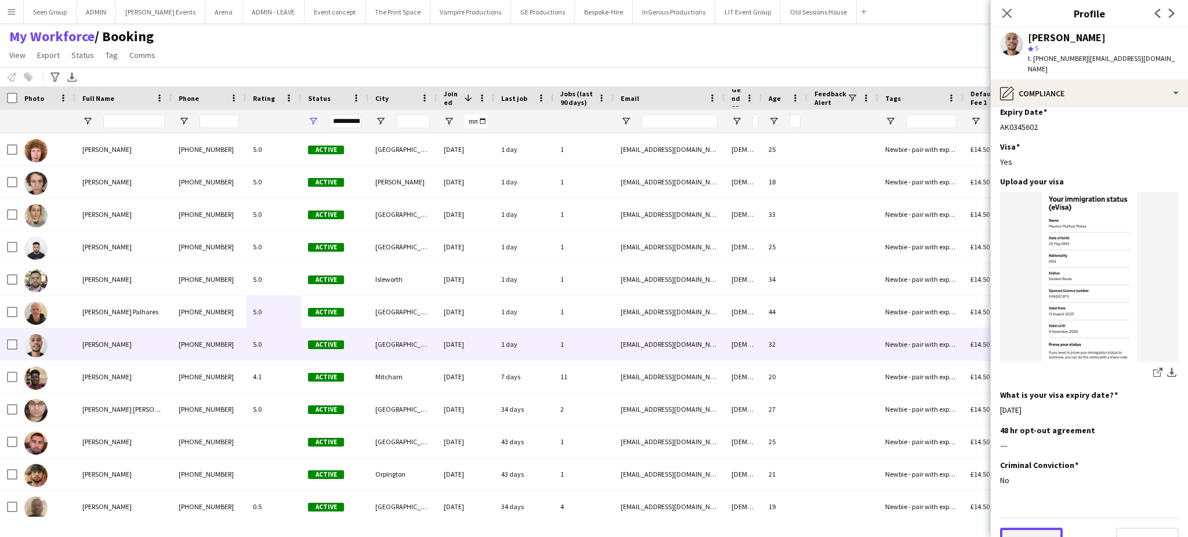
click at [1030, 528] on button "Previous" at bounding box center [1031, 539] width 63 height 23
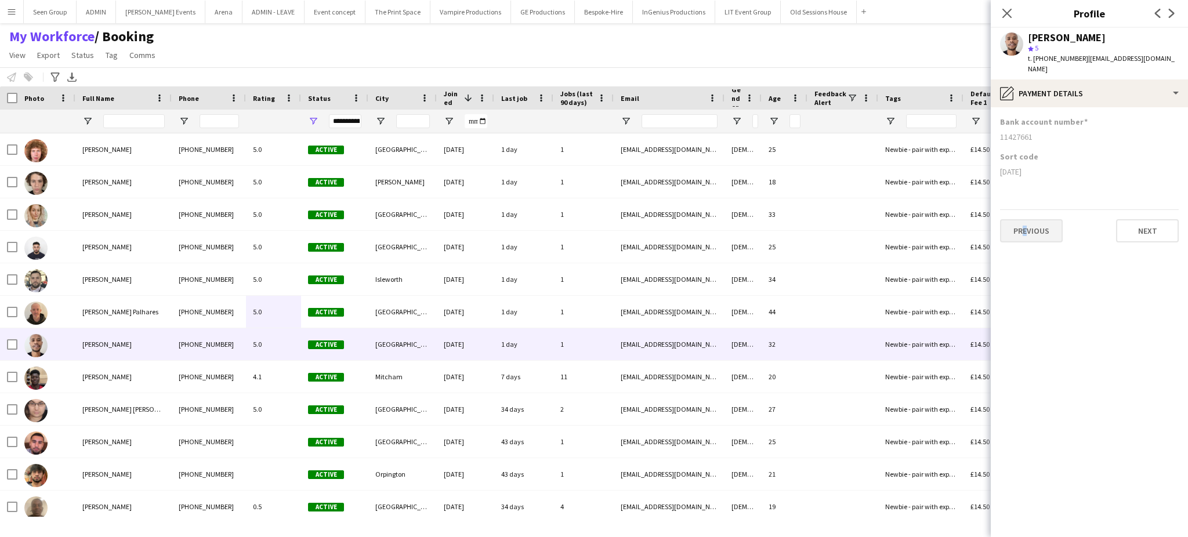
drag, startPoint x: 1019, startPoint y: 207, endPoint x: 1023, endPoint y: 213, distance: 7.9
click at [1023, 213] on div "Previous Next" at bounding box center [1089, 225] width 179 height 33
click at [1023, 219] on button "Previous" at bounding box center [1031, 230] width 63 height 23
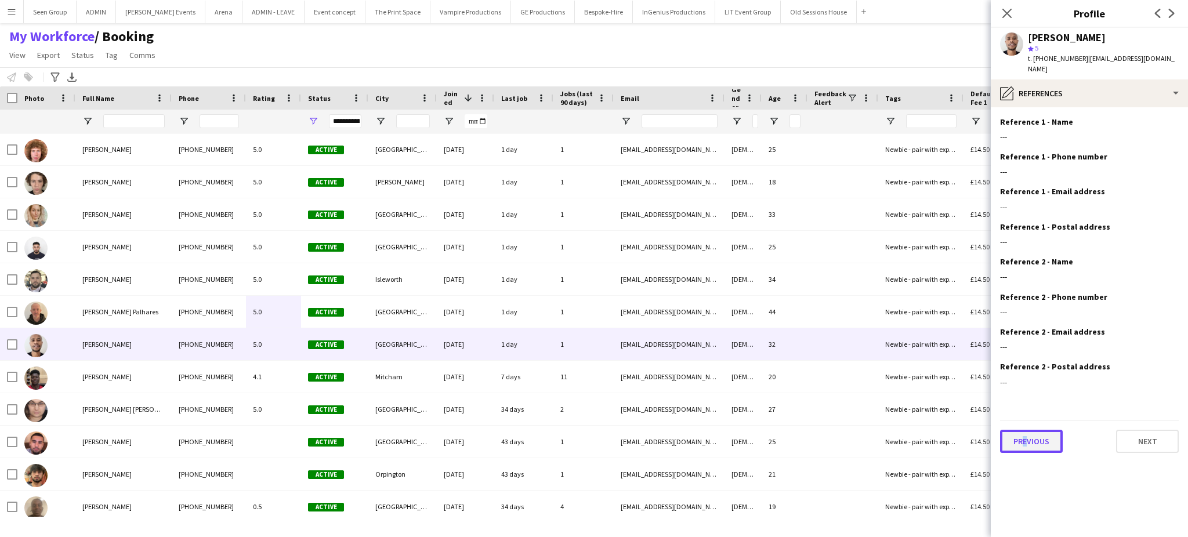
click at [1023, 430] on button "Previous" at bounding box center [1031, 441] width 63 height 23
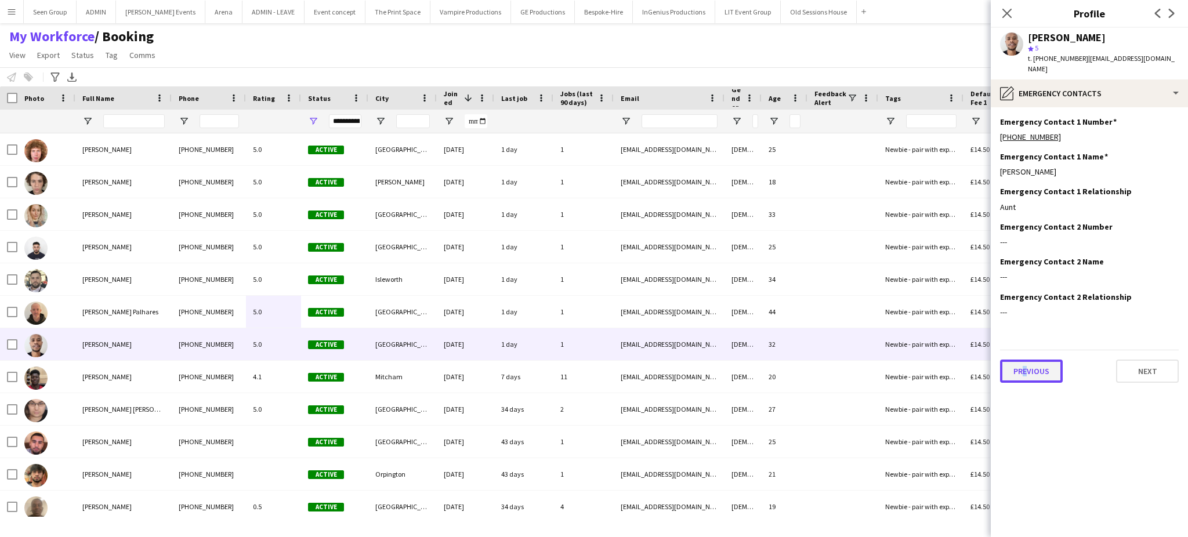
click at [1036, 360] on button "Previous" at bounding box center [1031, 371] width 63 height 23
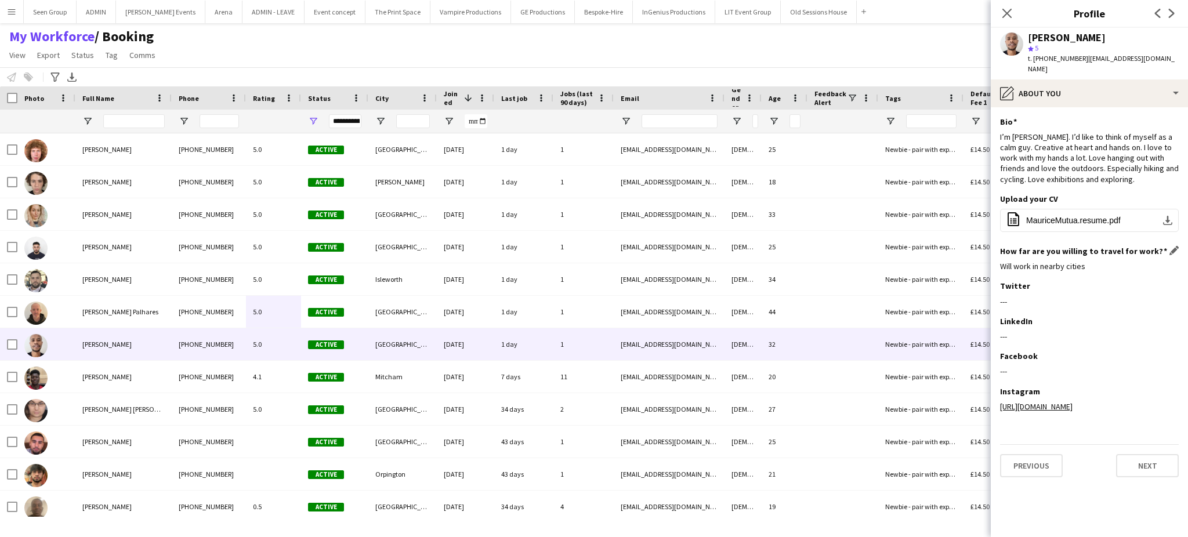
click at [1045, 261] on div "Will work in nearby cities" at bounding box center [1089, 266] width 179 height 10
copy div "Will work in nearby cities"
